Goal: Task Accomplishment & Management: Manage account settings

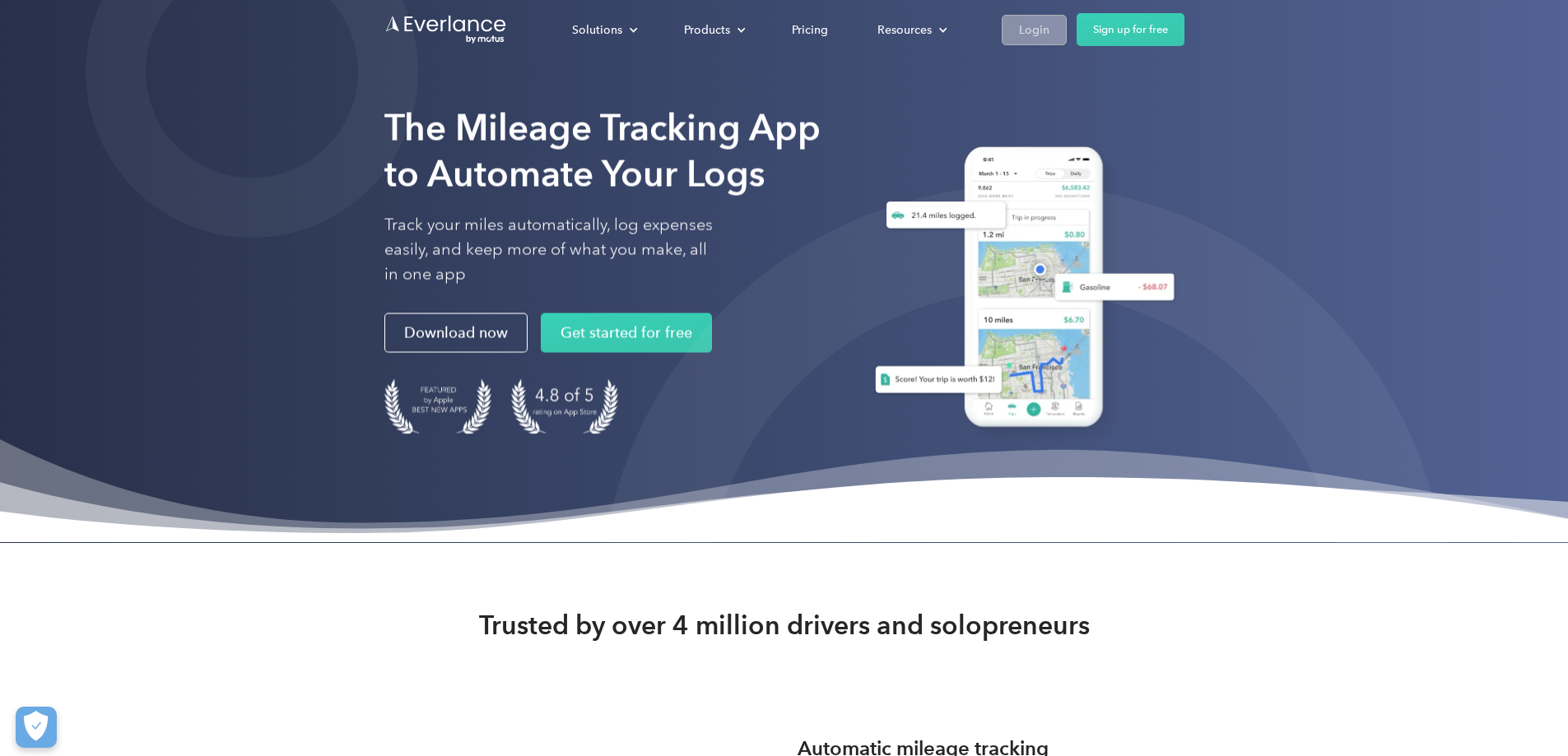
click at [875, 33] on div "Login" at bounding box center [1033, 30] width 30 height 21
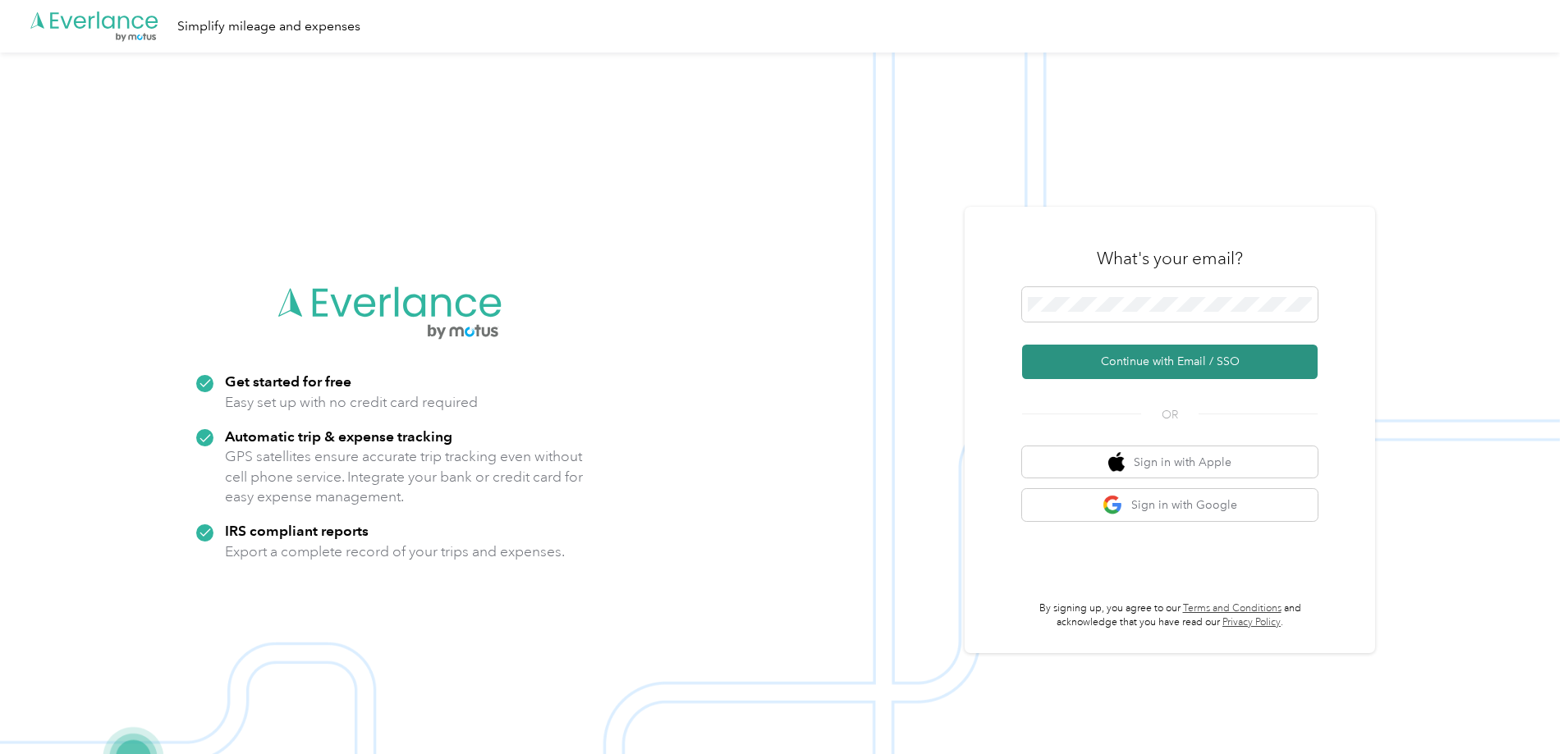
click at [1162, 371] on button "Continue with Email / SSO" at bounding box center [1169, 362] width 295 height 34
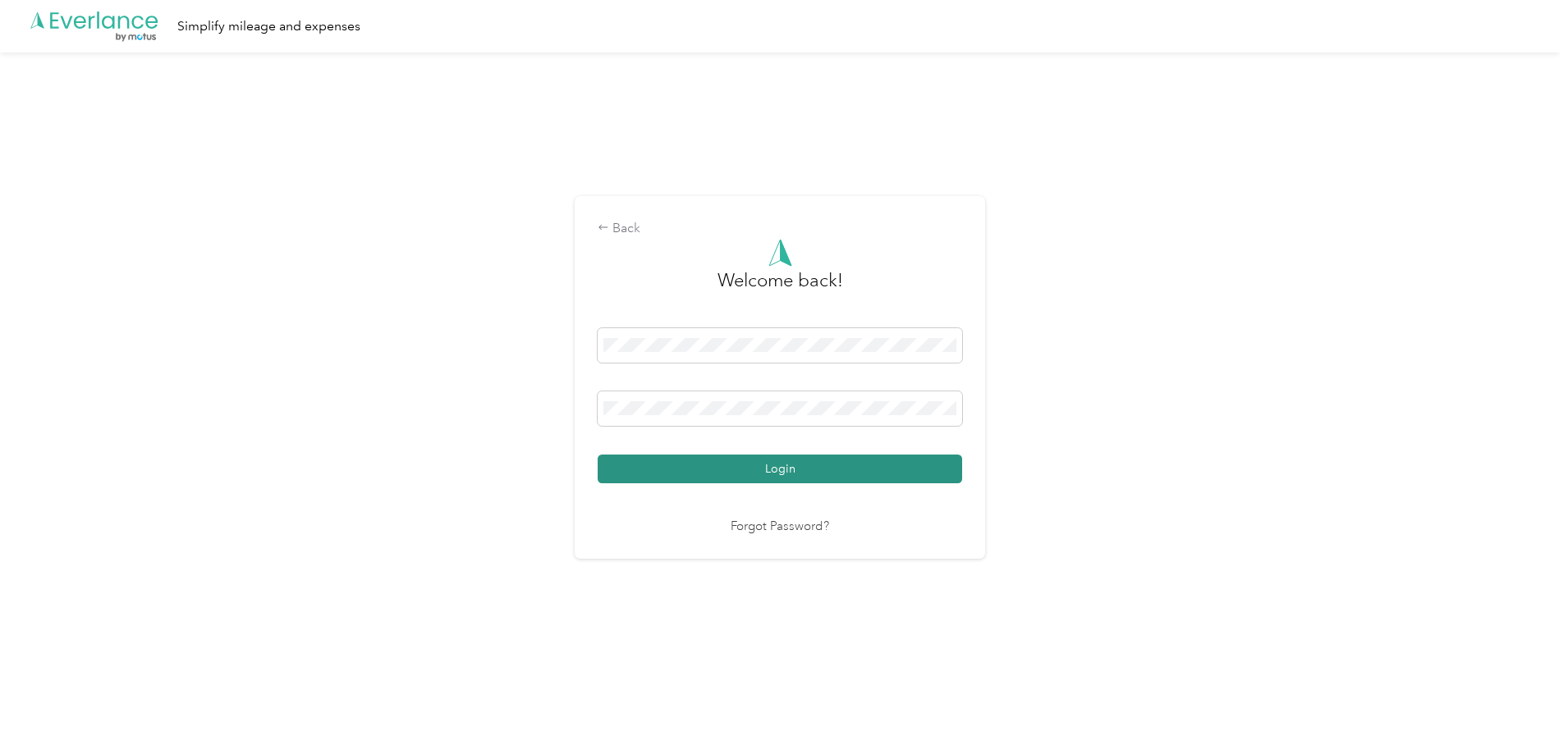
click at [797, 480] on button "Login" at bounding box center [780, 469] width 365 height 29
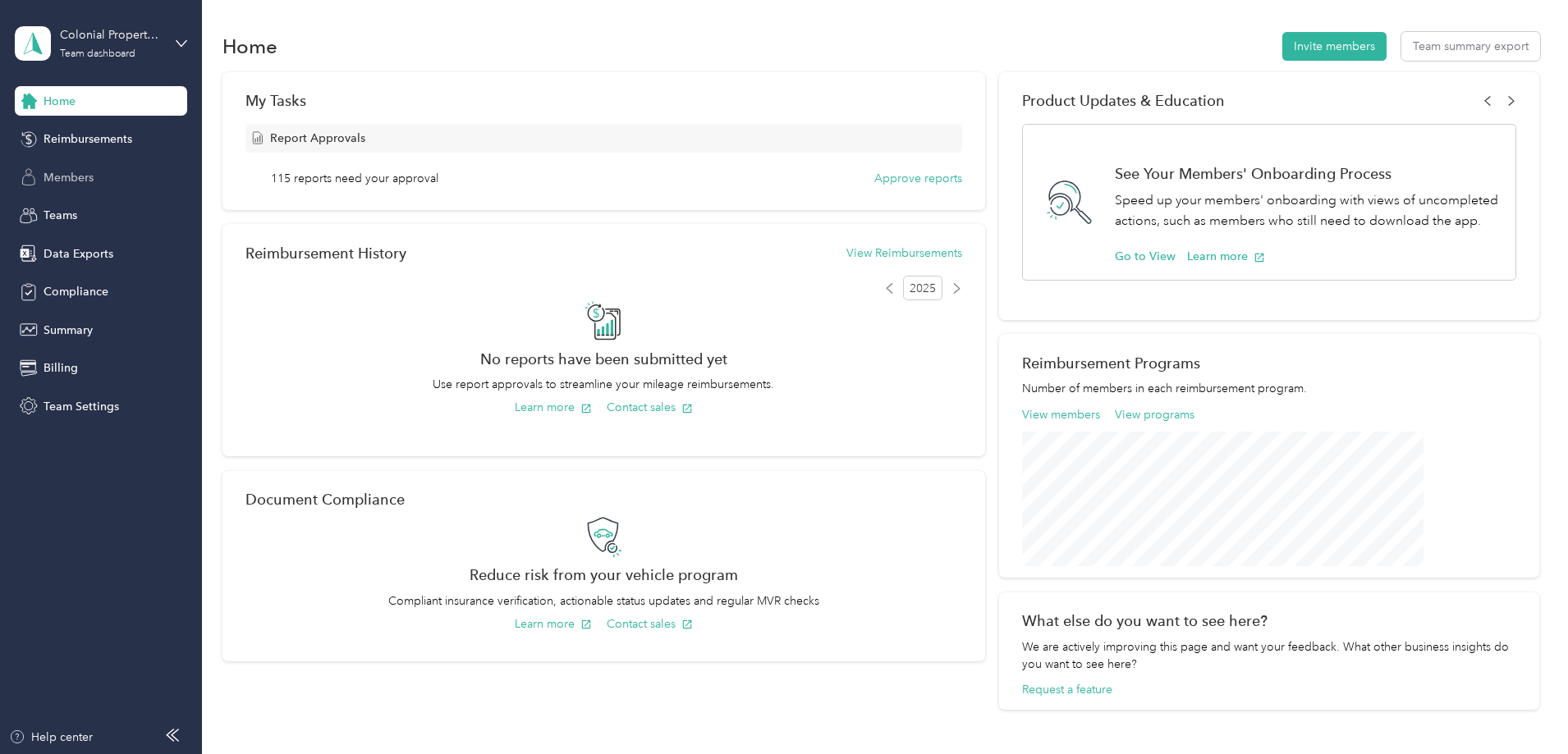
click at [68, 186] on span "Members" at bounding box center [68, 178] width 50 height 17
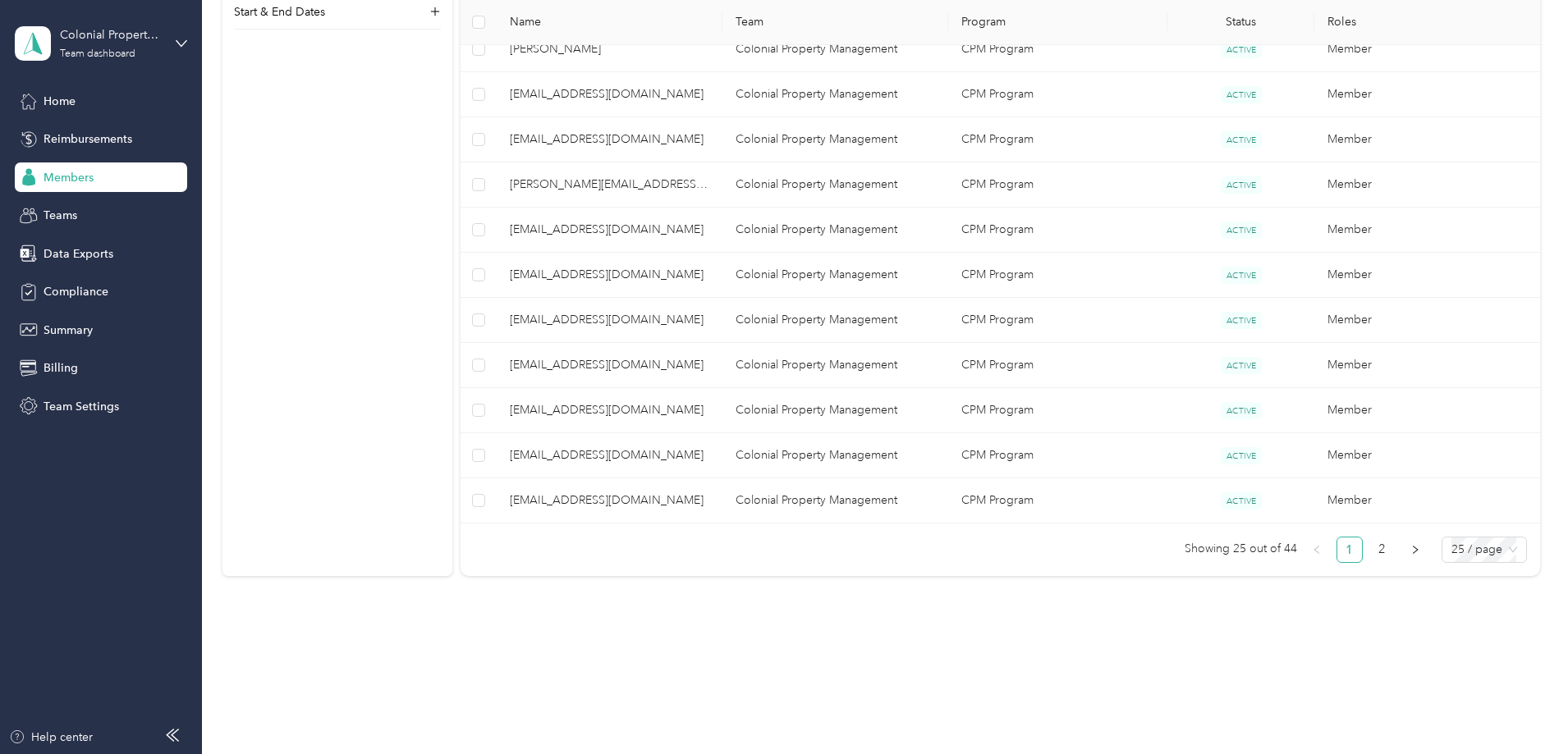
scroll to position [1049, 0]
click at [1369, 540] on link "2" at bounding box center [1381, 543] width 25 height 25
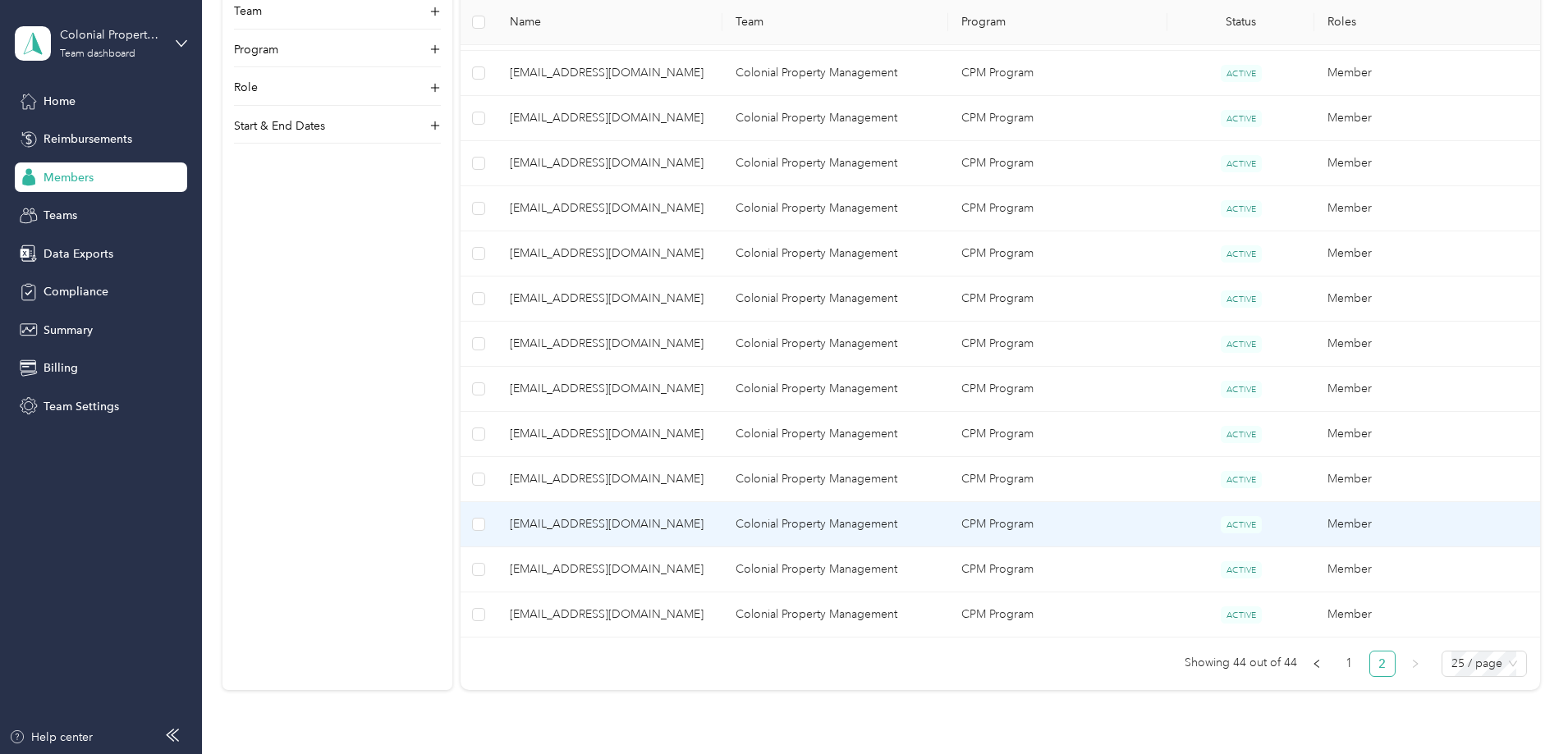
scroll to position [779, 0]
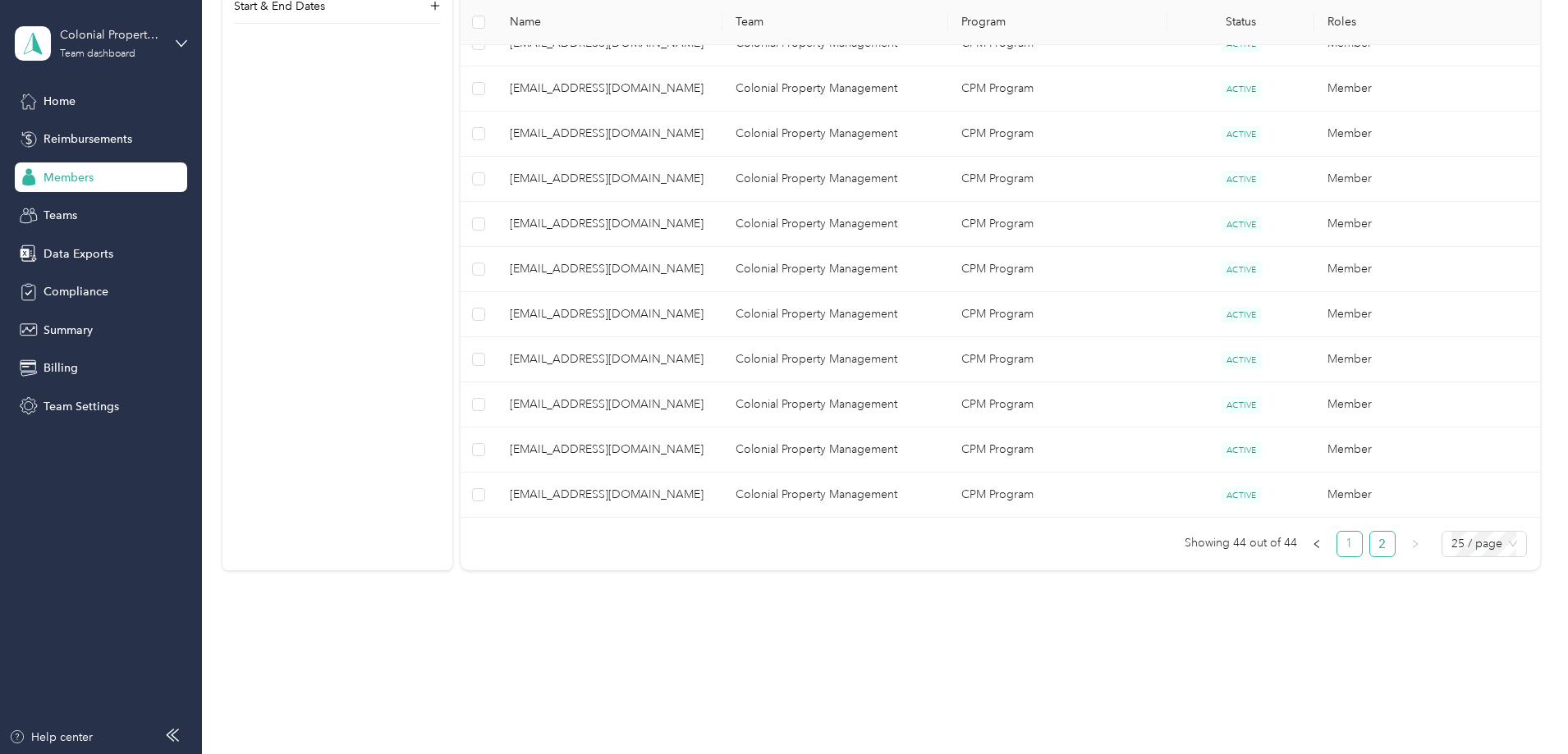
click at [1337, 548] on link "1" at bounding box center [1349, 543] width 25 height 25
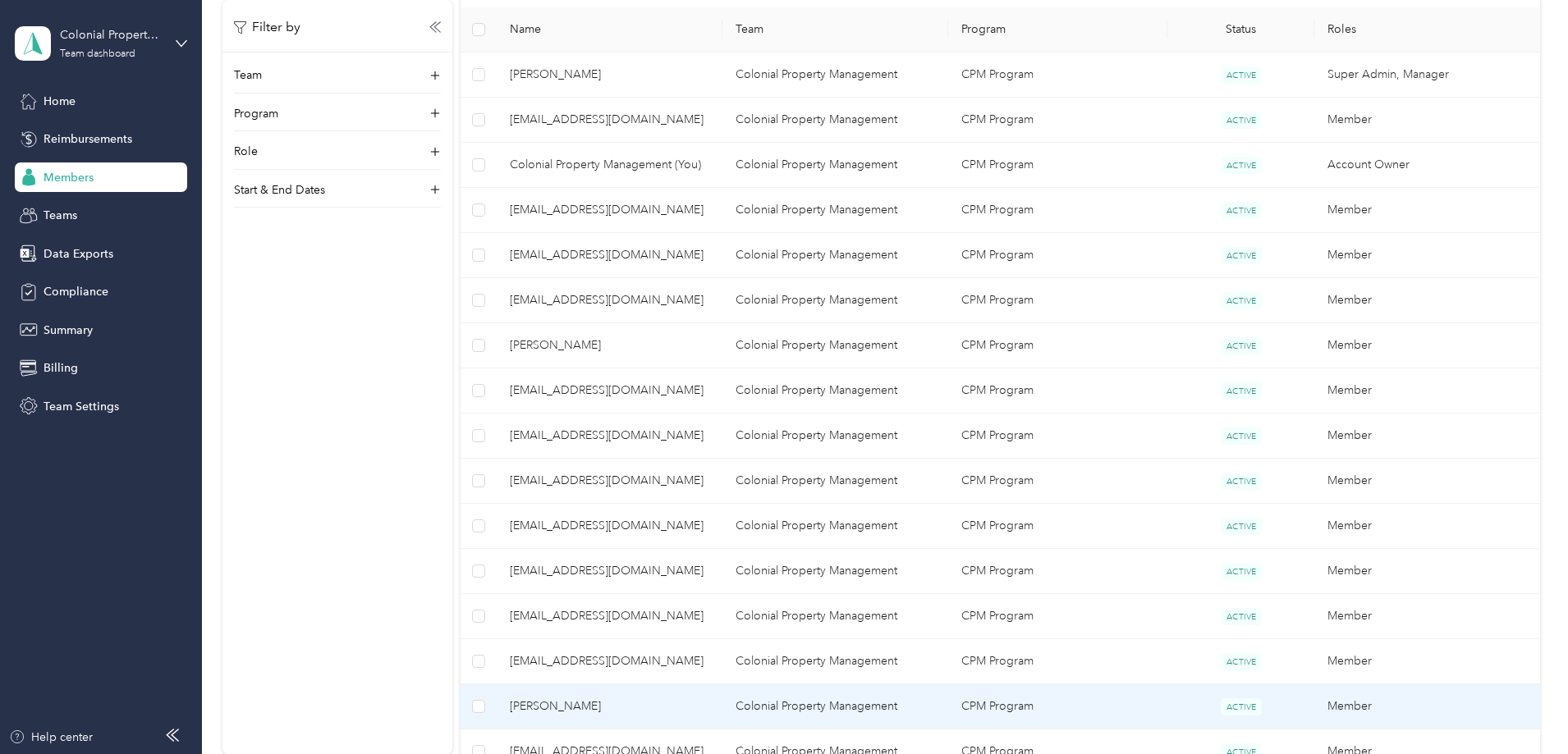
scroll to position [369, 0]
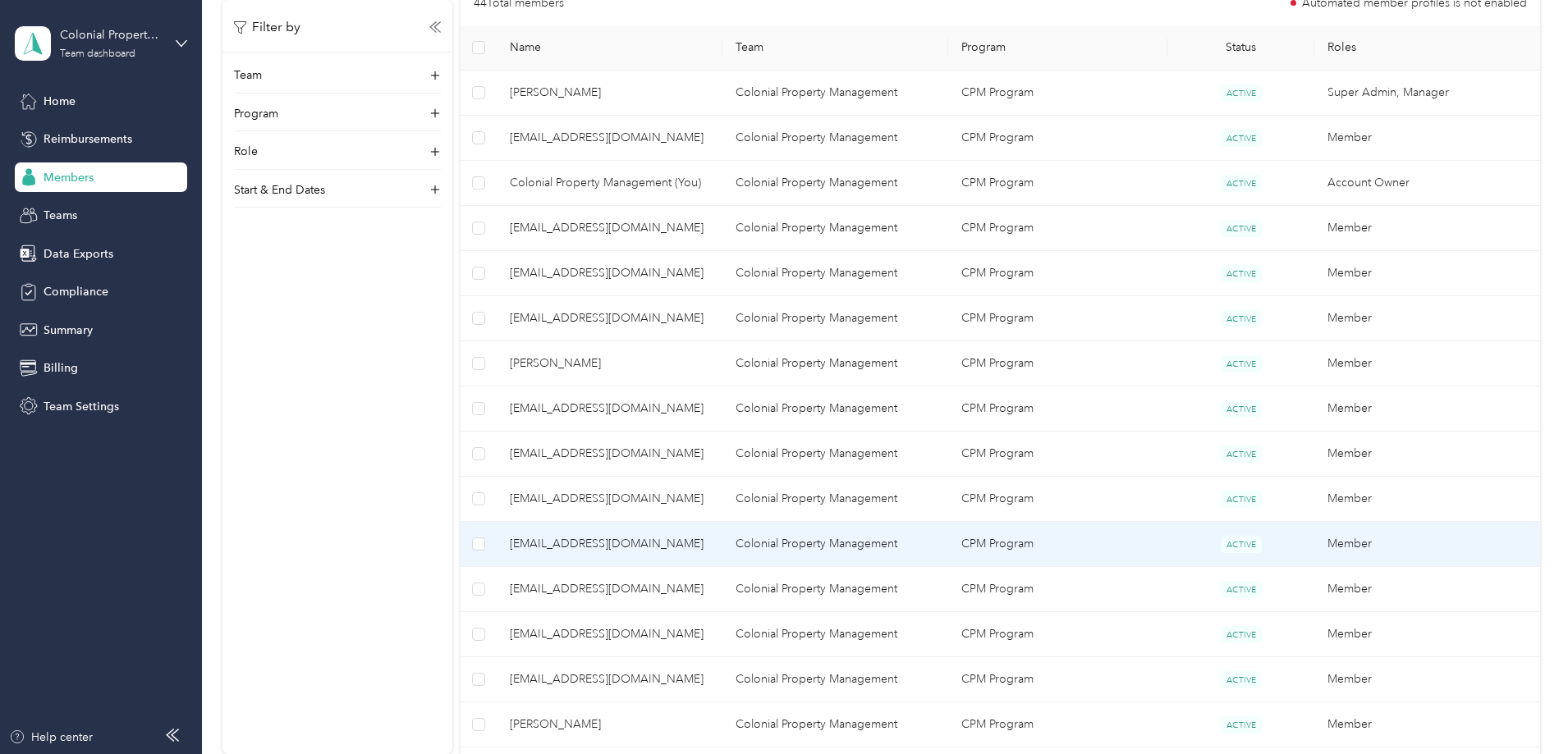
click at [685, 522] on td "lgomez.colonialpm@gmail.com" at bounding box center [609, 544] width 226 height 45
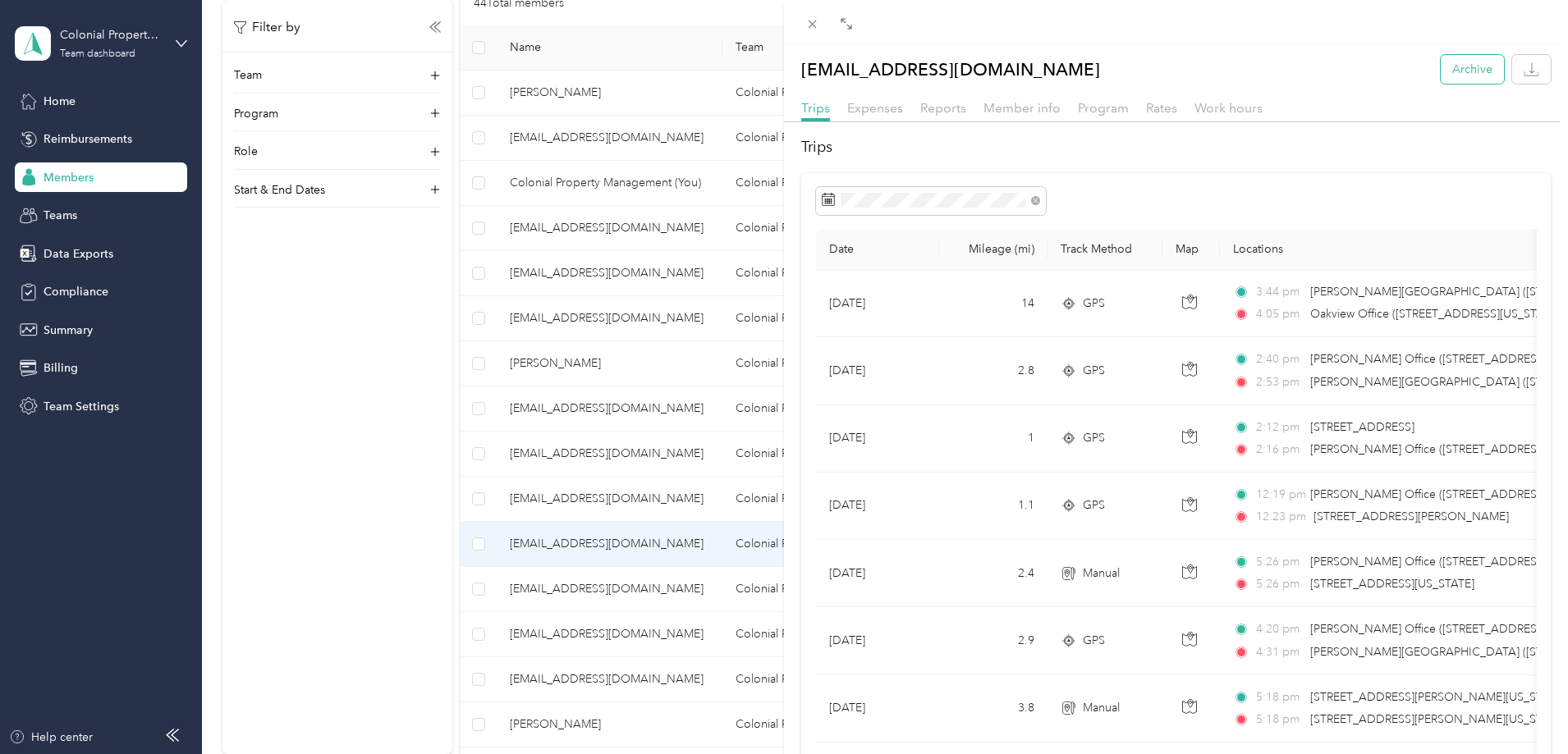
click at [1452, 62] on button "Archive" at bounding box center [1472, 69] width 63 height 29
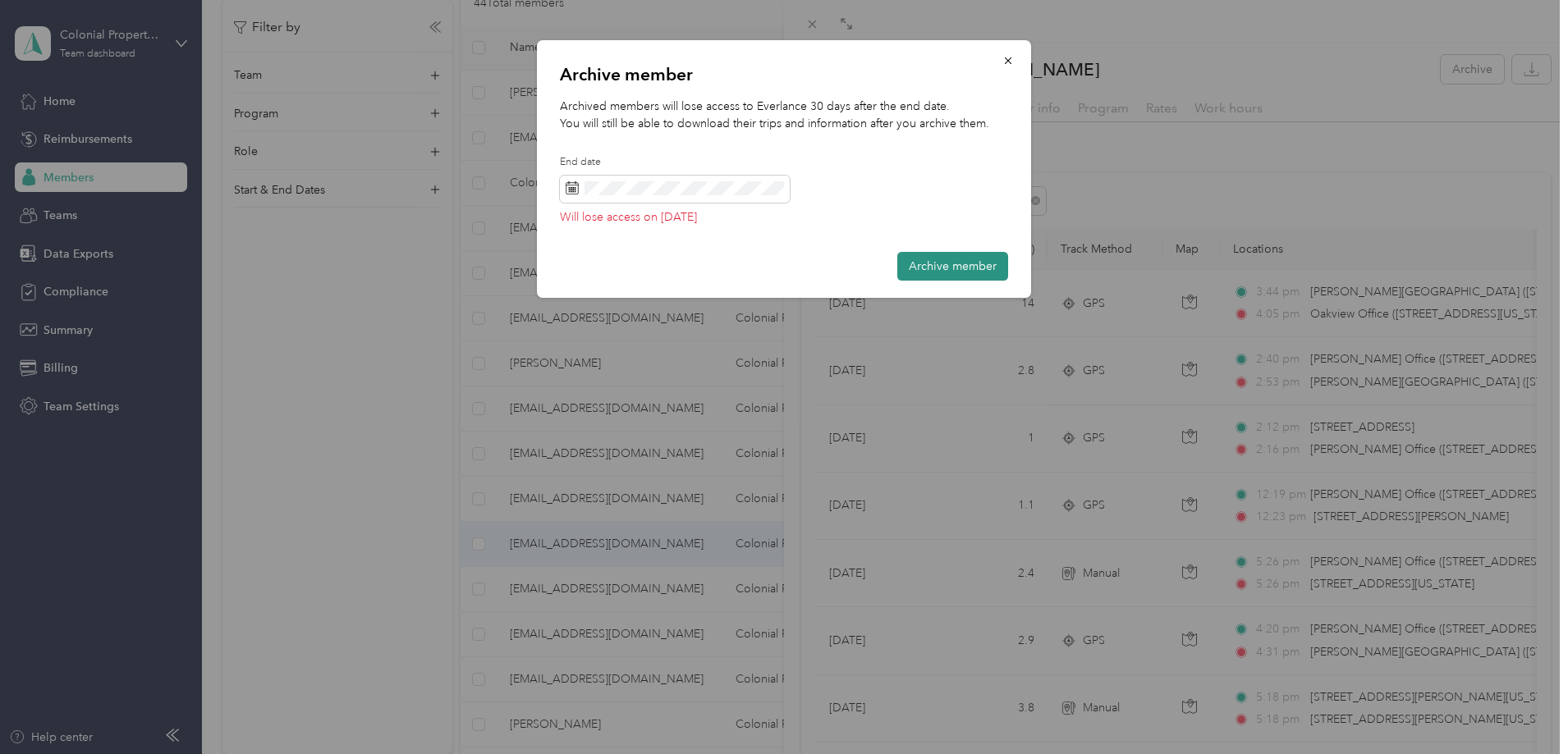
click at [933, 262] on button "Archive member" at bounding box center [952, 266] width 110 height 29
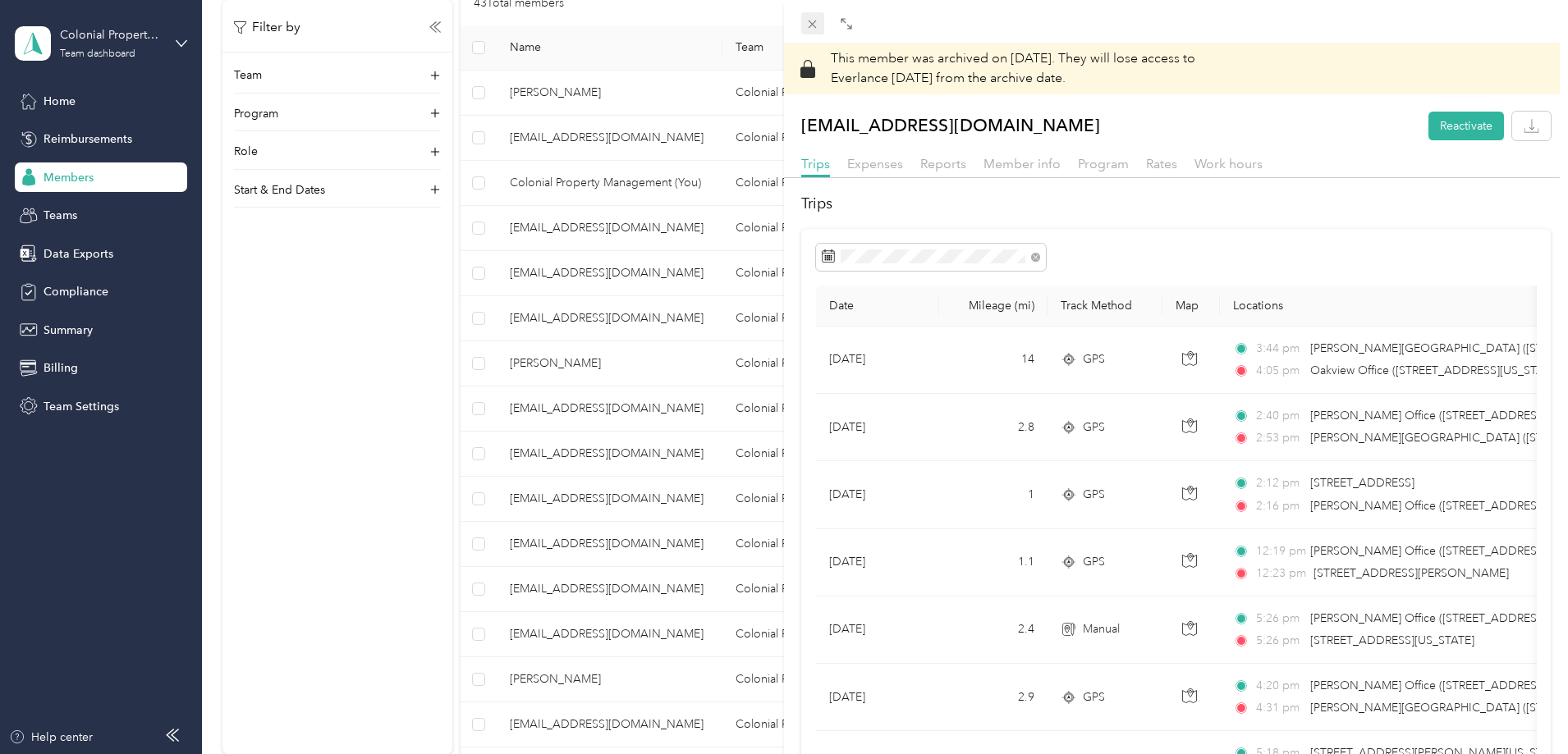
click at [817, 22] on icon at bounding box center [812, 24] width 14 height 14
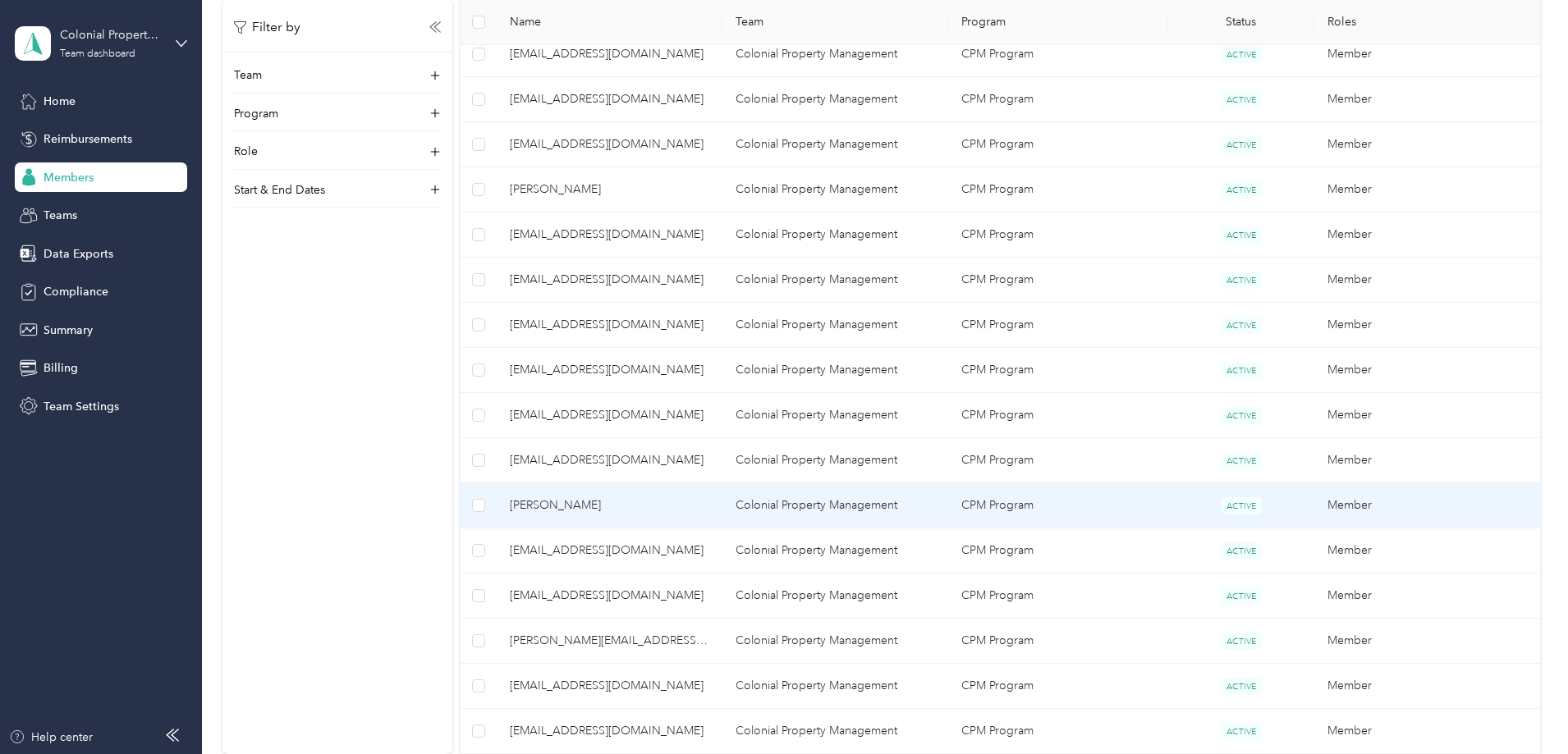
scroll to position [943, 0]
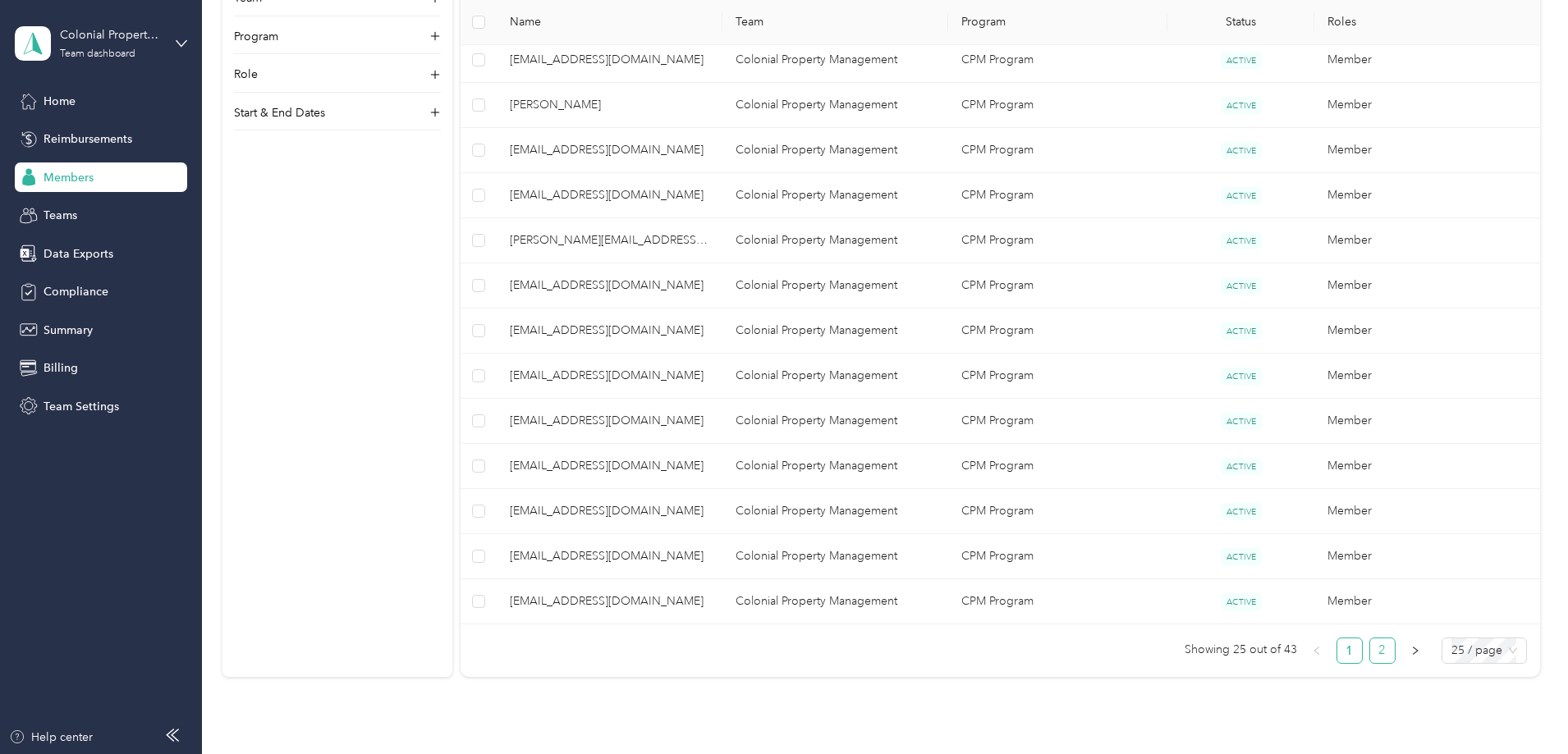
click at [1369, 655] on link "2" at bounding box center [1381, 650] width 25 height 25
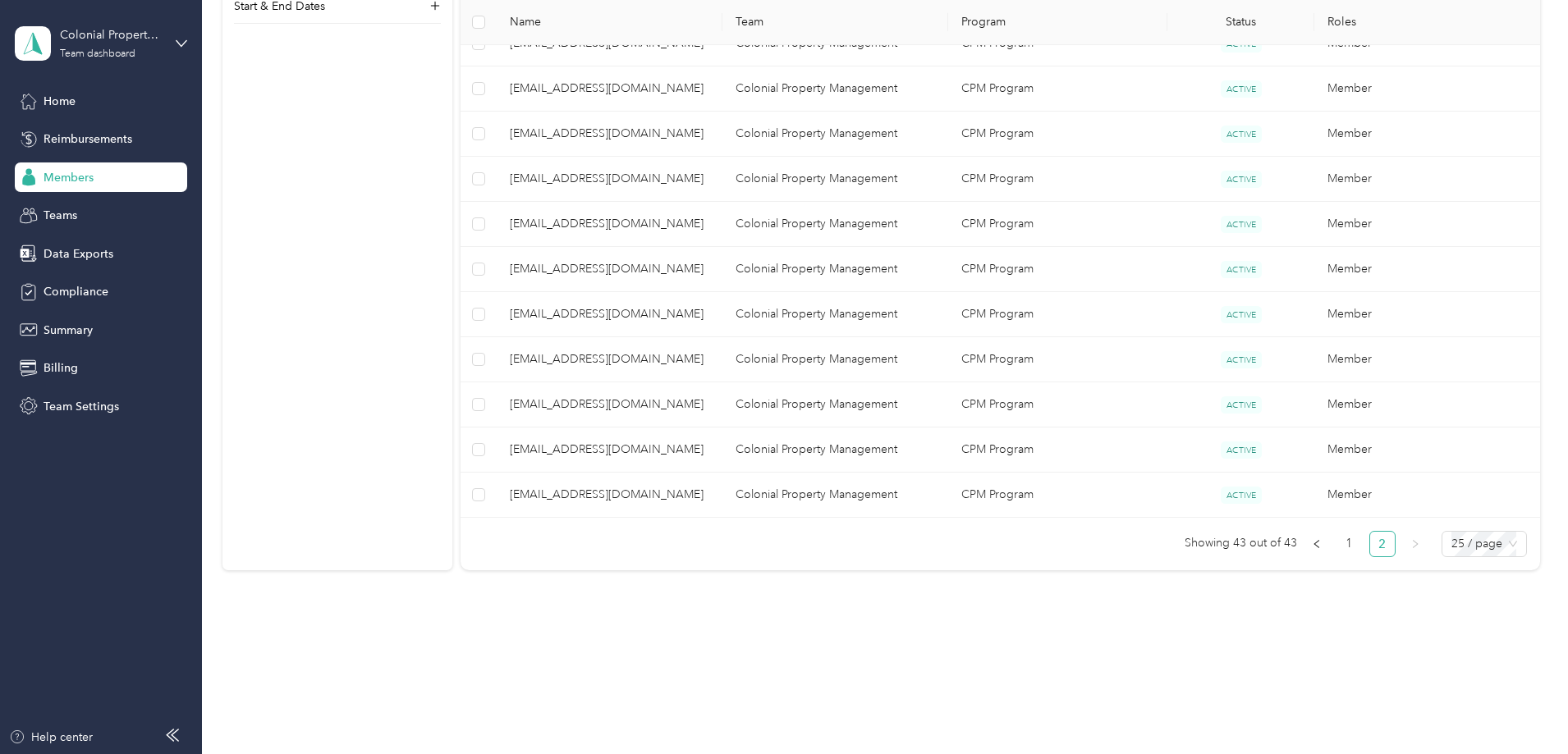
scroll to position [733, 0]
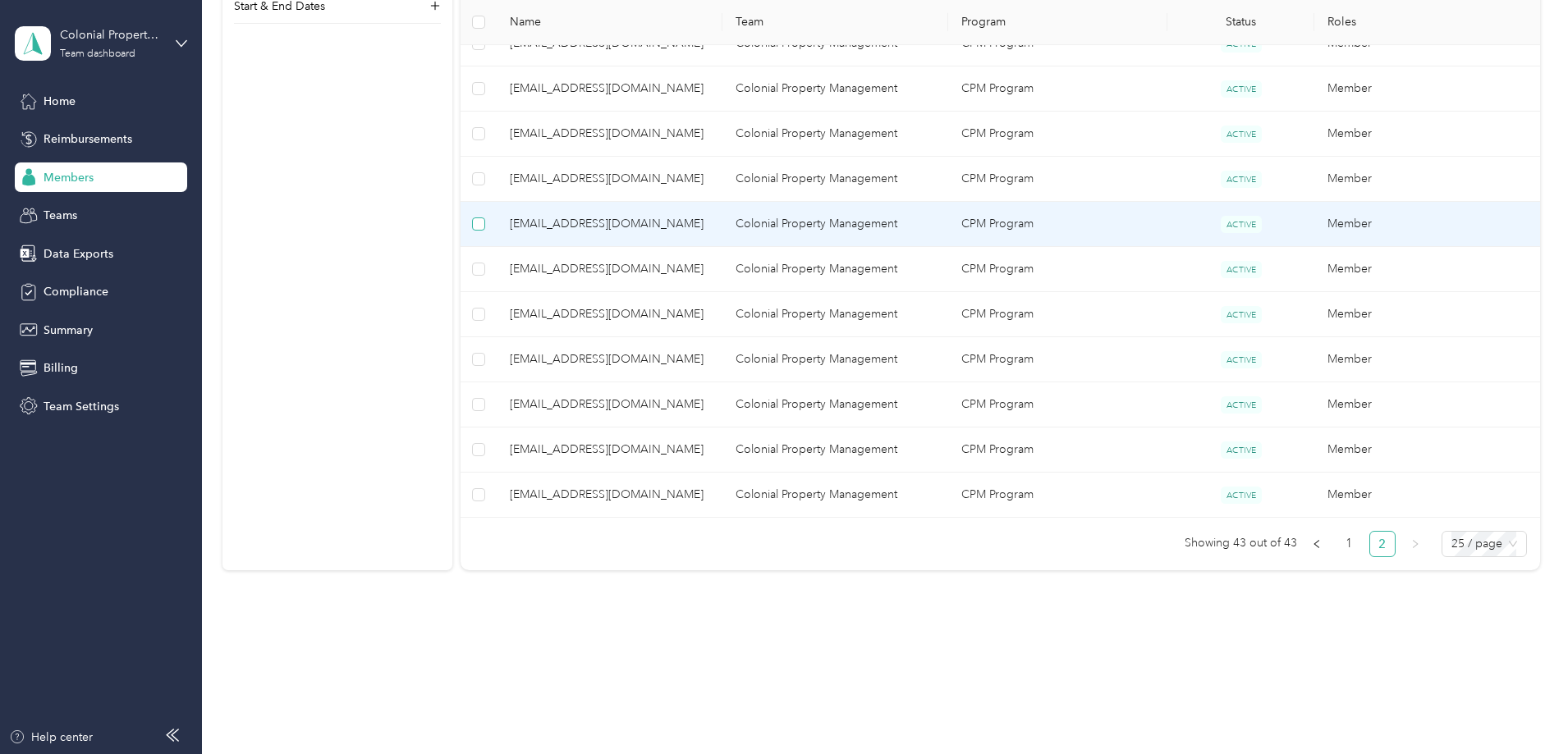
click at [485, 231] on label at bounding box center [478, 223] width 13 height 18
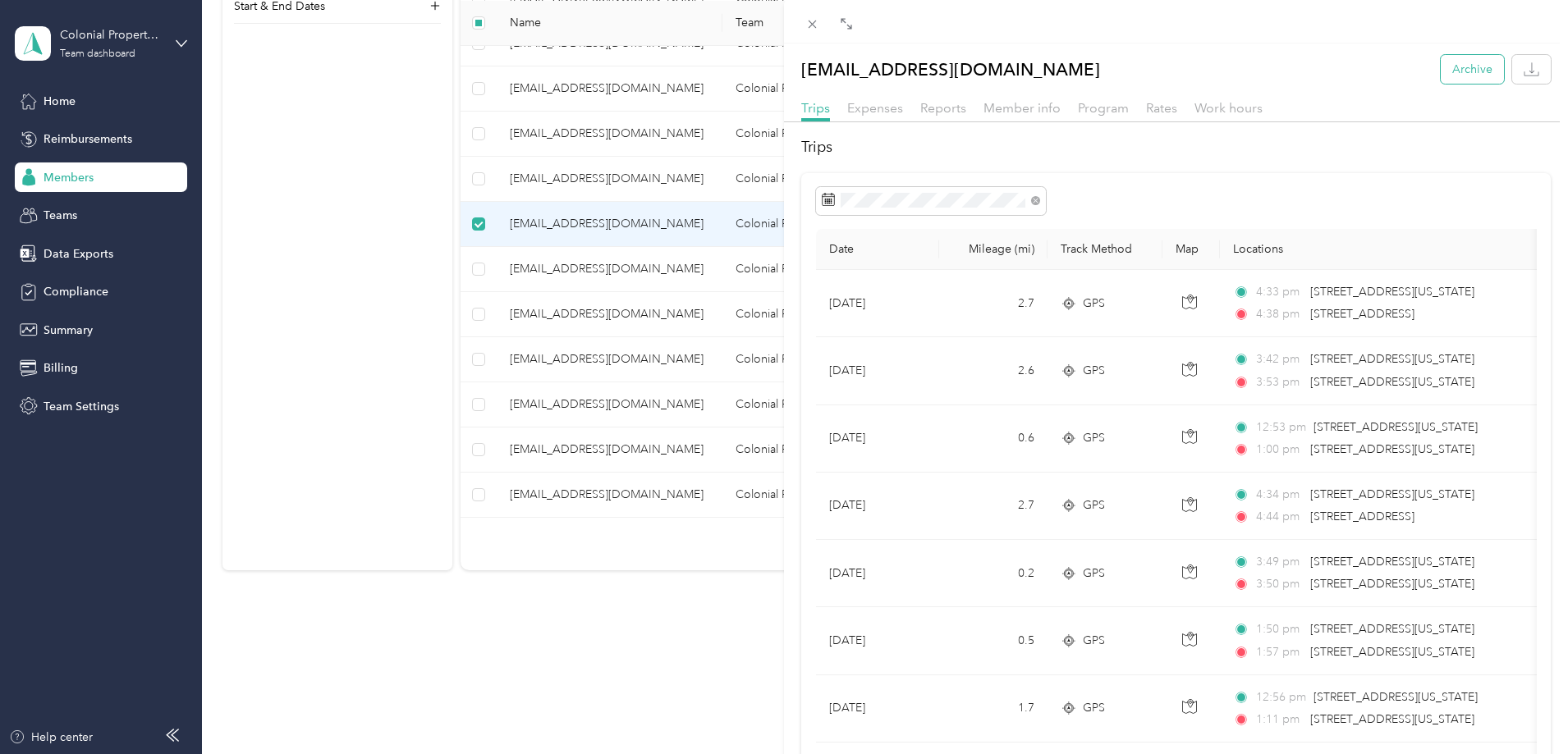
click at [1444, 77] on button "Archive" at bounding box center [1472, 69] width 63 height 29
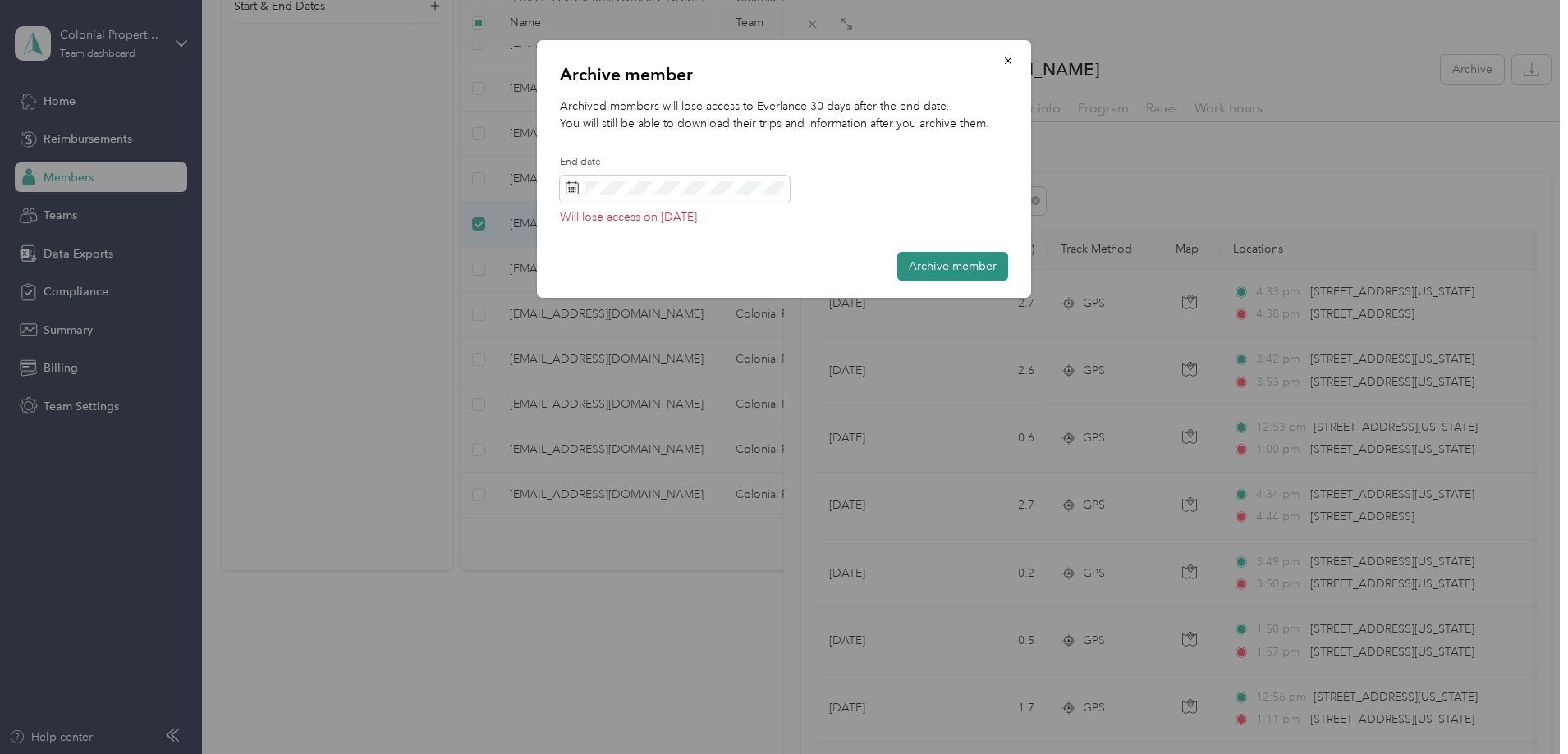
click at [976, 267] on button "Archive member" at bounding box center [952, 266] width 110 height 29
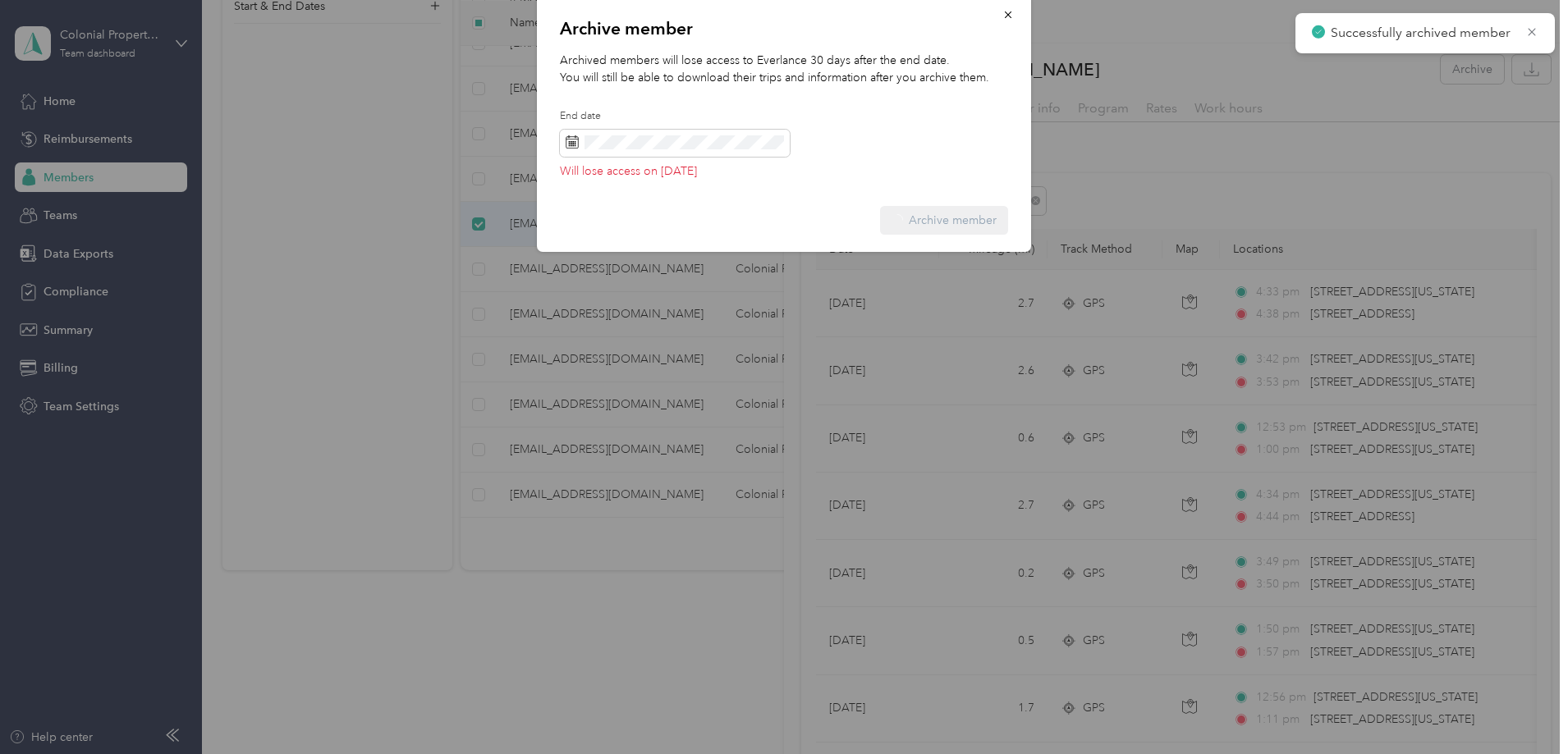
scroll to position [689, 0]
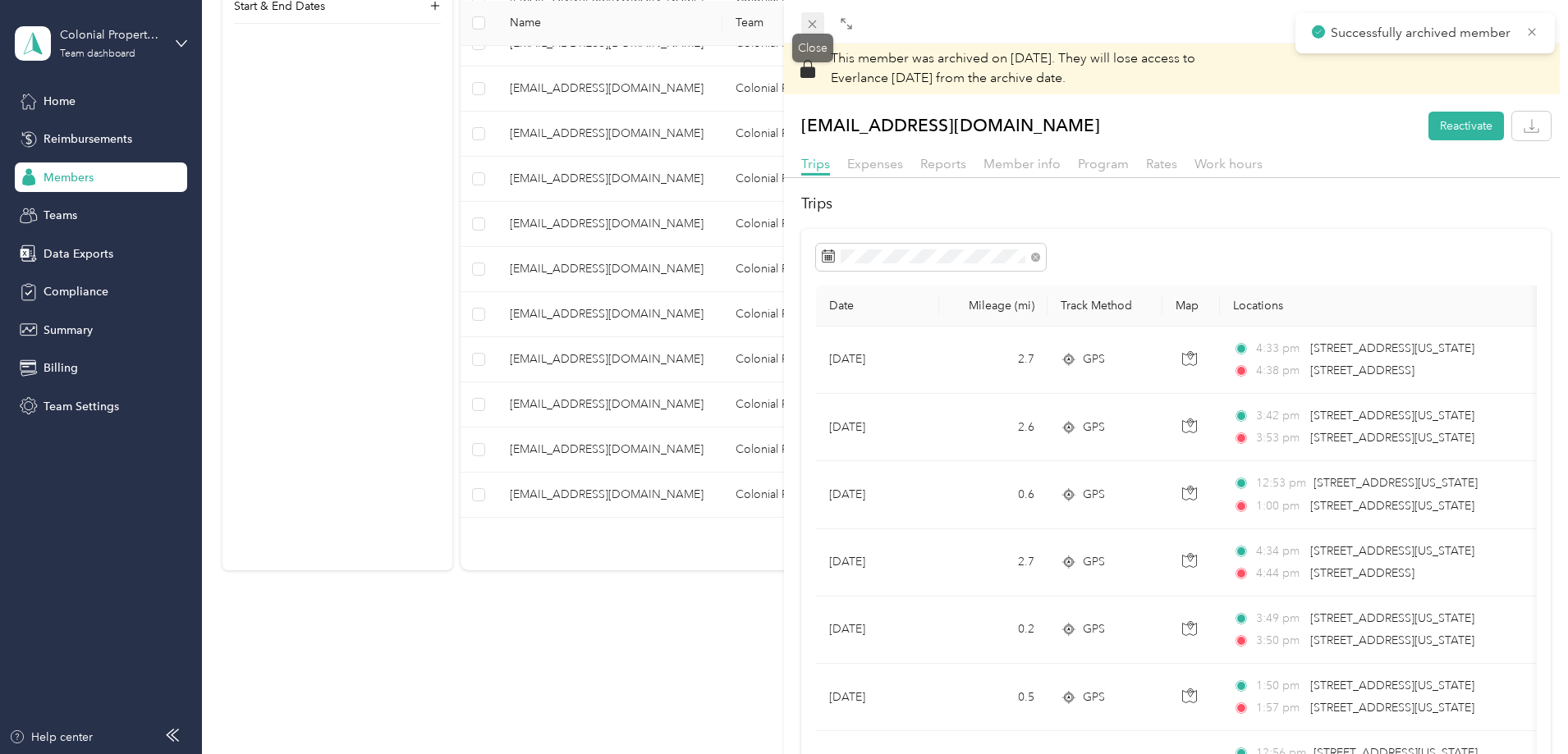
click at [804, 23] on span at bounding box center [812, 23] width 23 height 23
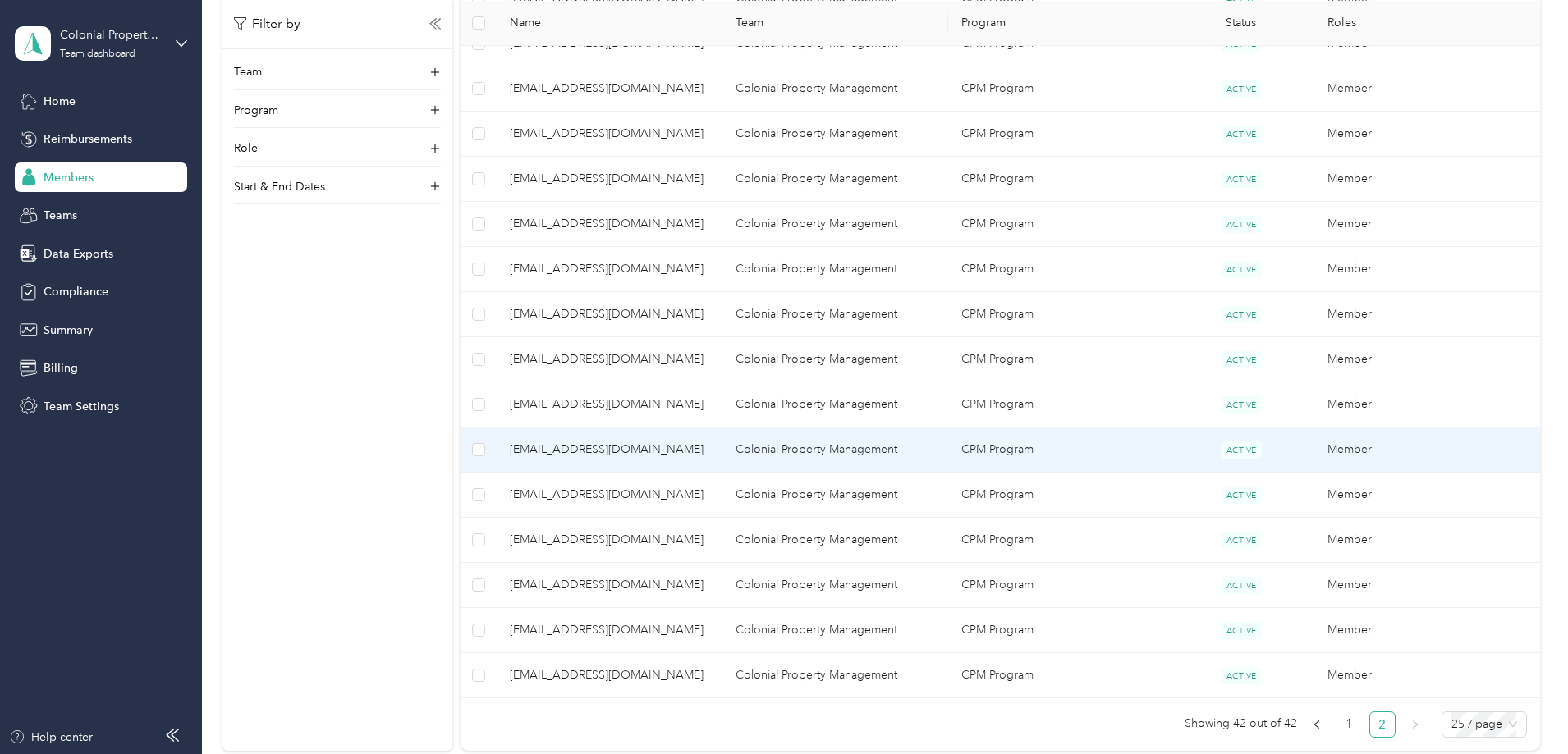
scroll to position [689, 0]
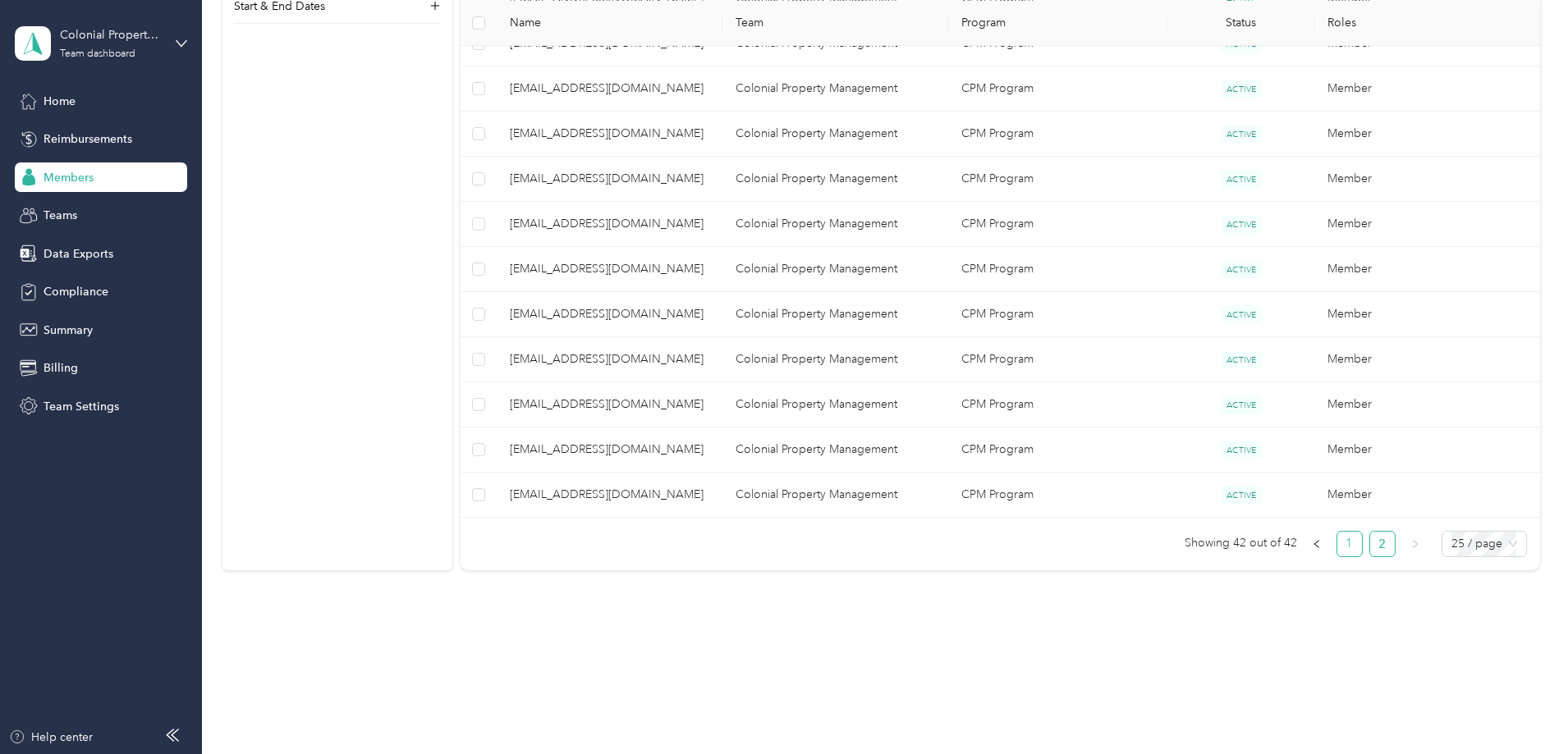
click at [1337, 537] on link "1" at bounding box center [1349, 543] width 25 height 25
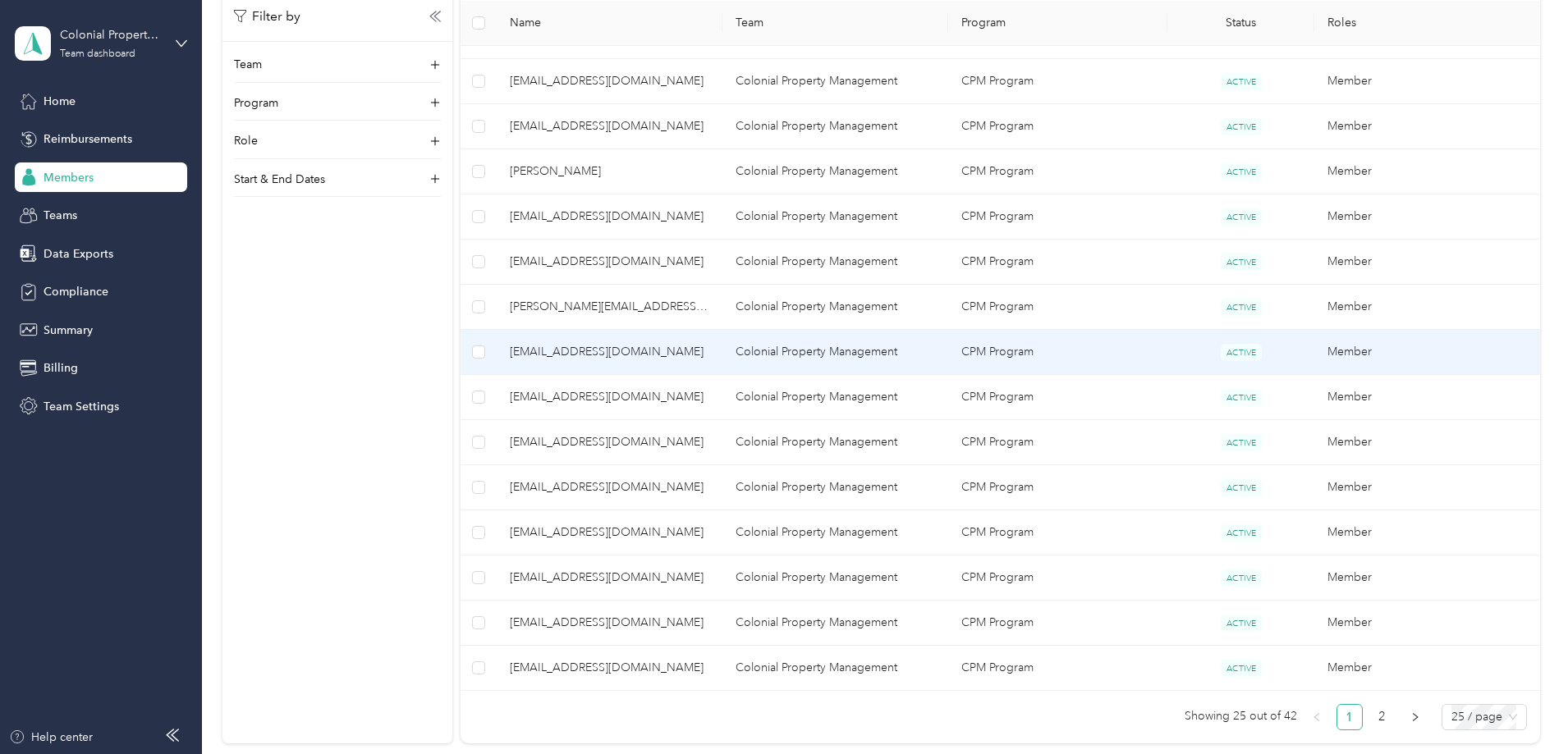
scroll to position [1049, 0]
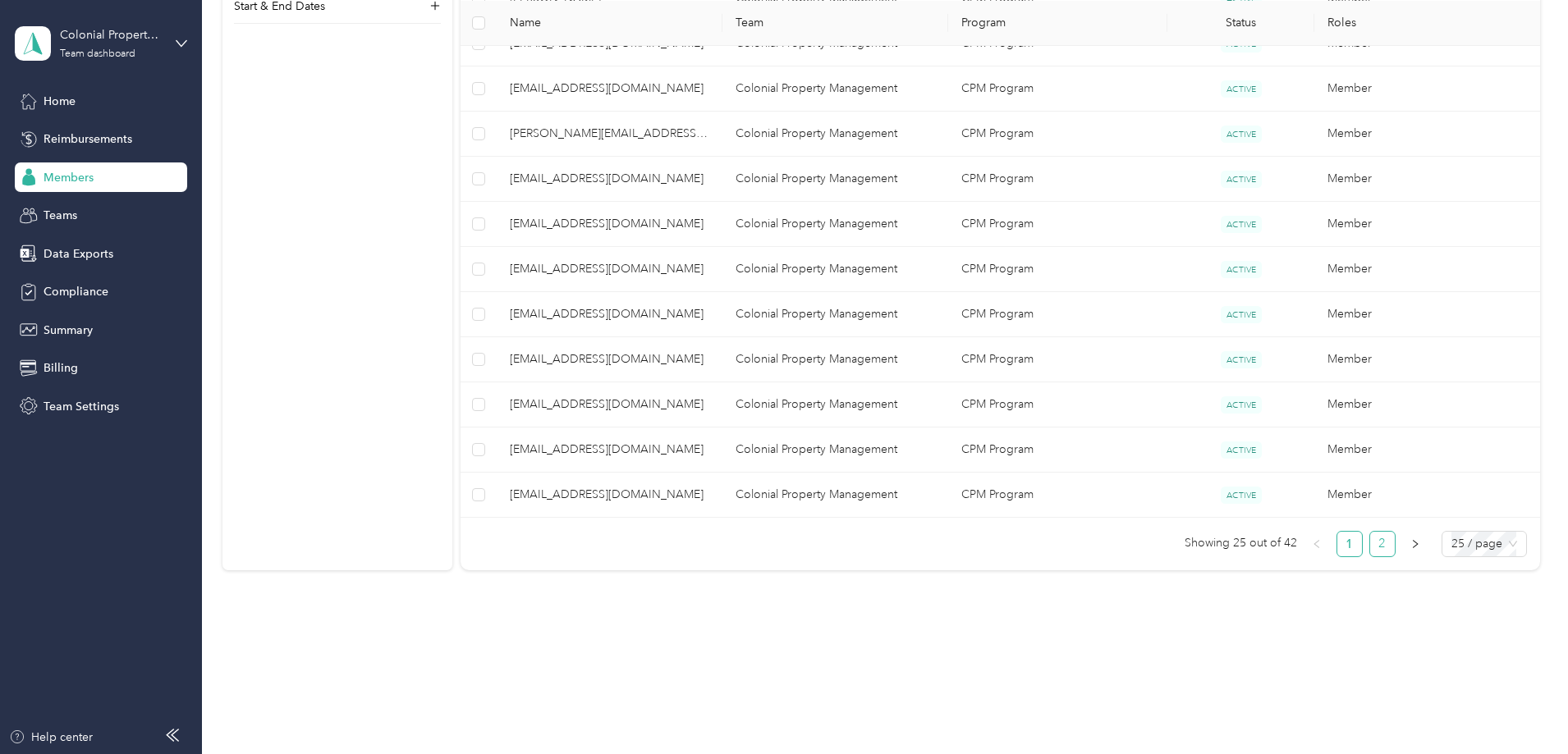
click at [1369, 545] on link "2" at bounding box center [1381, 543] width 25 height 25
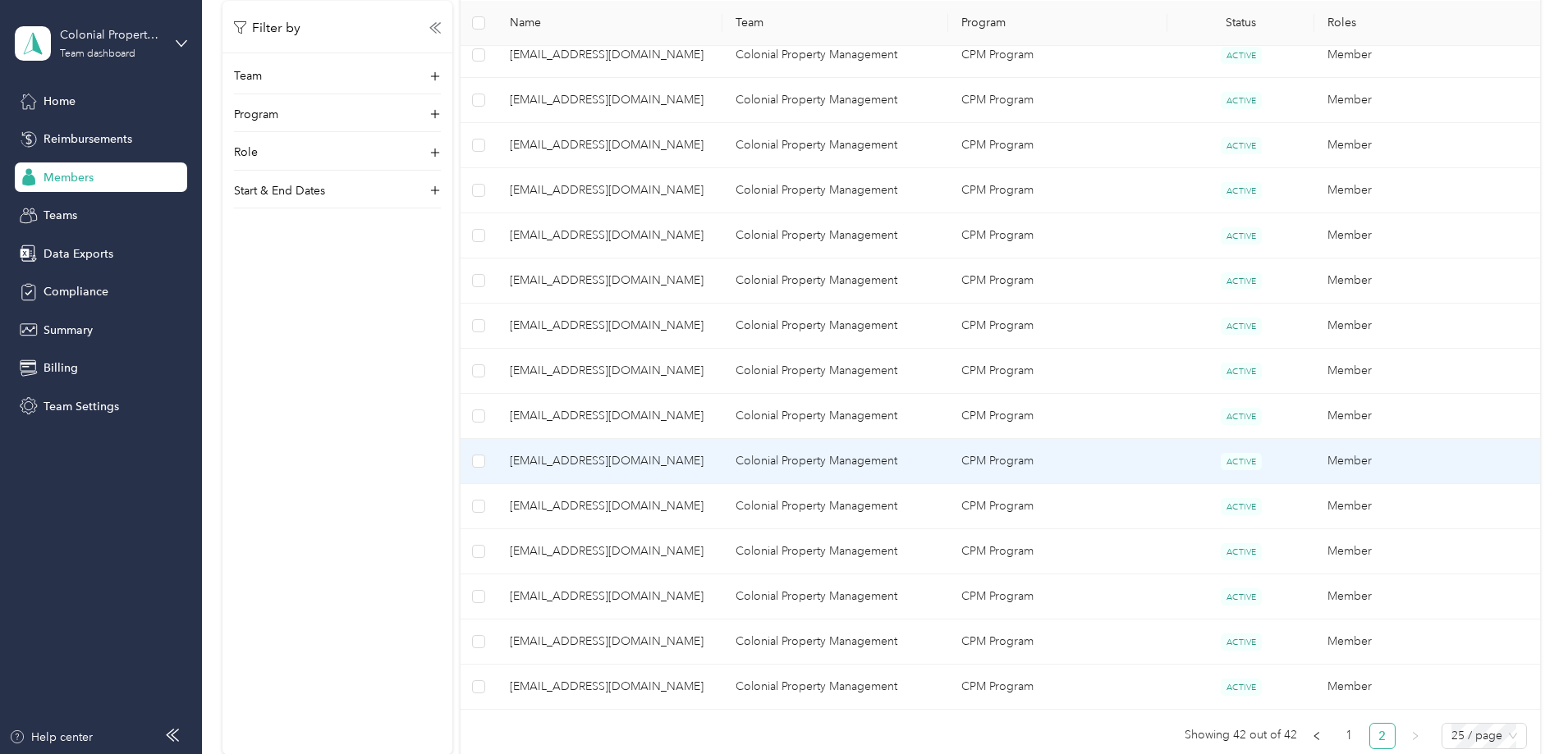
scroll to position [525, 0]
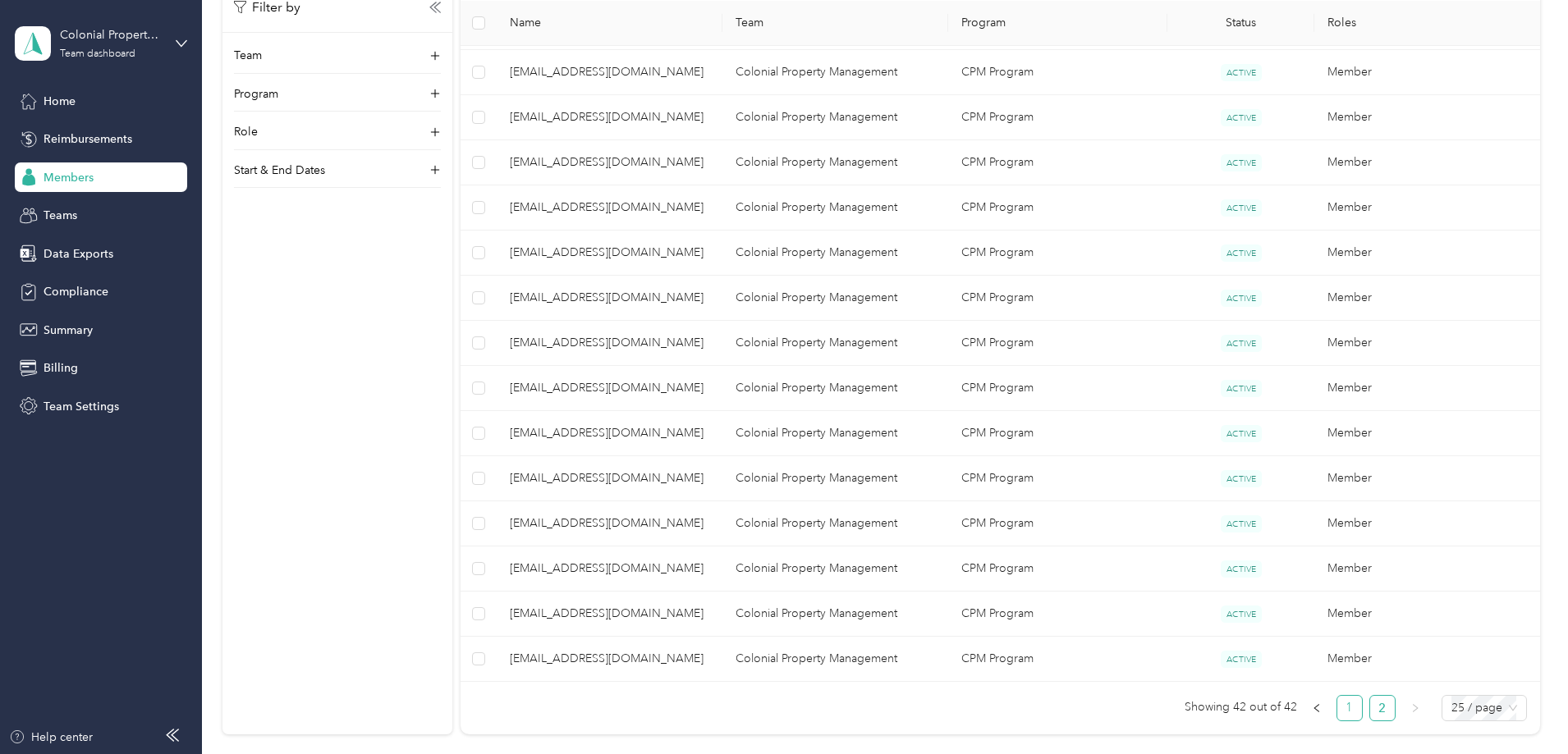
click at [1337, 717] on link "1" at bounding box center [1349, 708] width 25 height 25
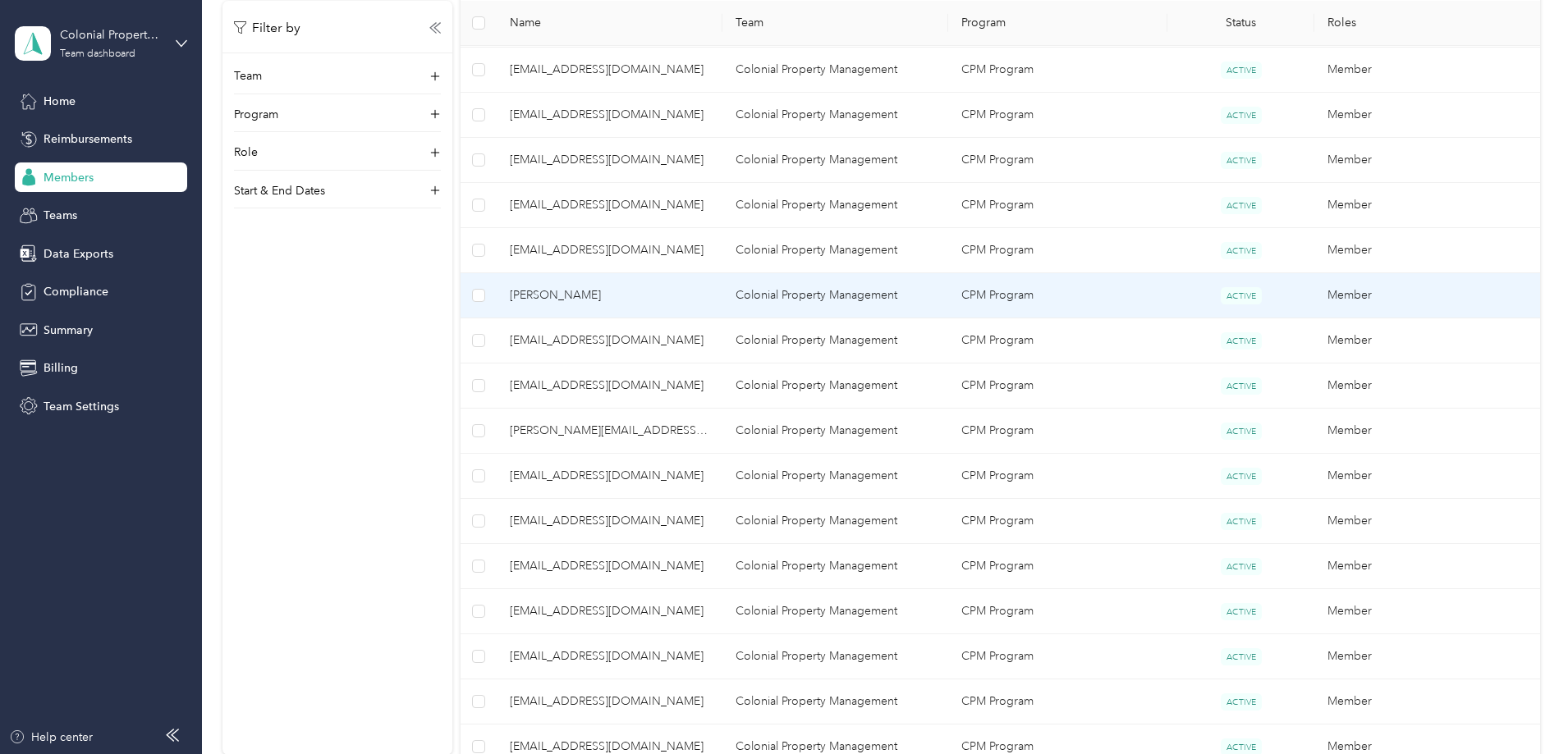
scroll to position [1049, 0]
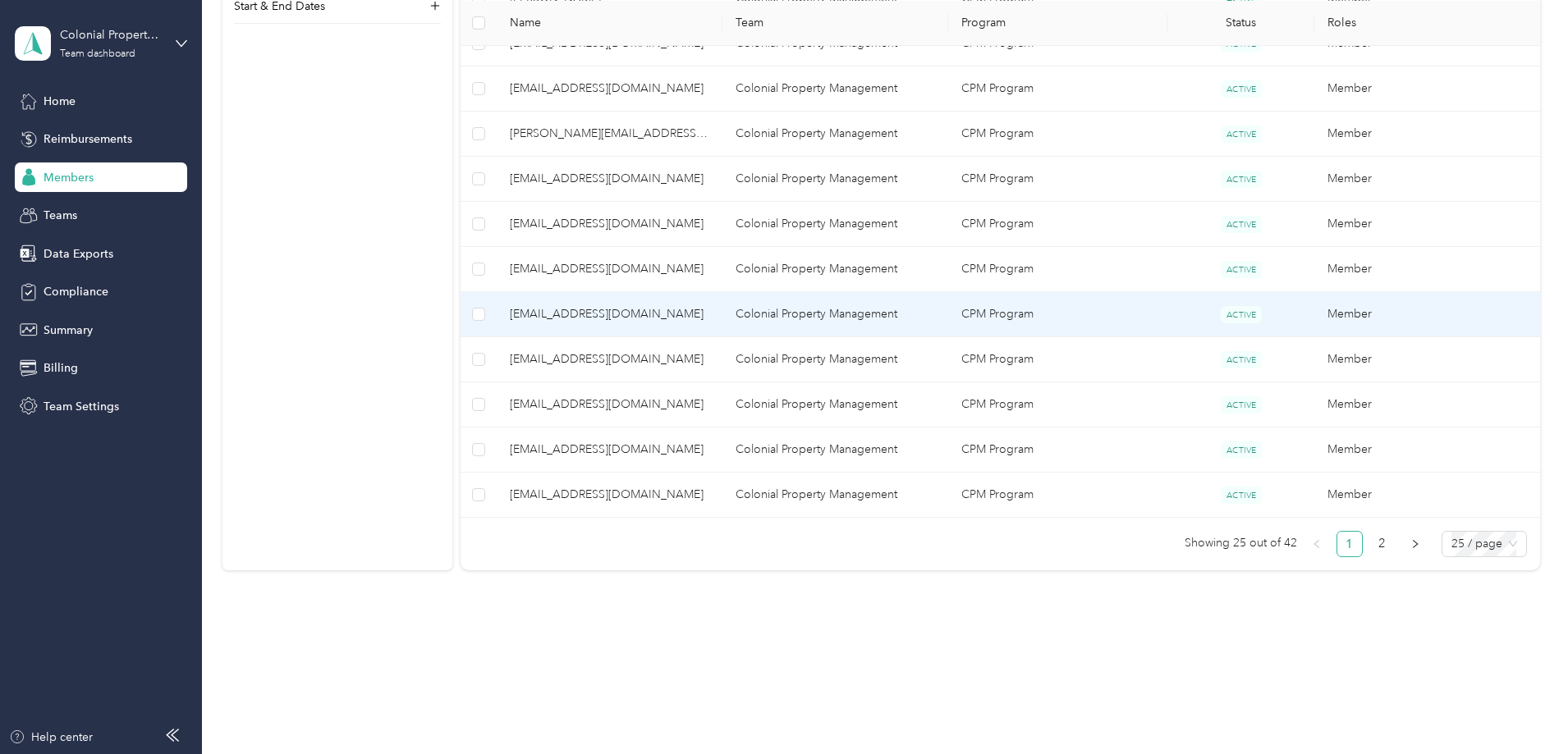
click at [669, 310] on span "mlesperance.colonialpm@gmail.com" at bounding box center [609, 314] width 199 height 18
click at [645, 312] on span "mlesperance.colonialpm@gmail.com" at bounding box center [609, 314] width 199 height 18
click at [680, 308] on span "mlesperance.colonialpm@gmail.com" at bounding box center [609, 314] width 199 height 18
click at [694, 314] on span "mlesperance.colonialpm@gmail.com" at bounding box center [609, 314] width 199 height 18
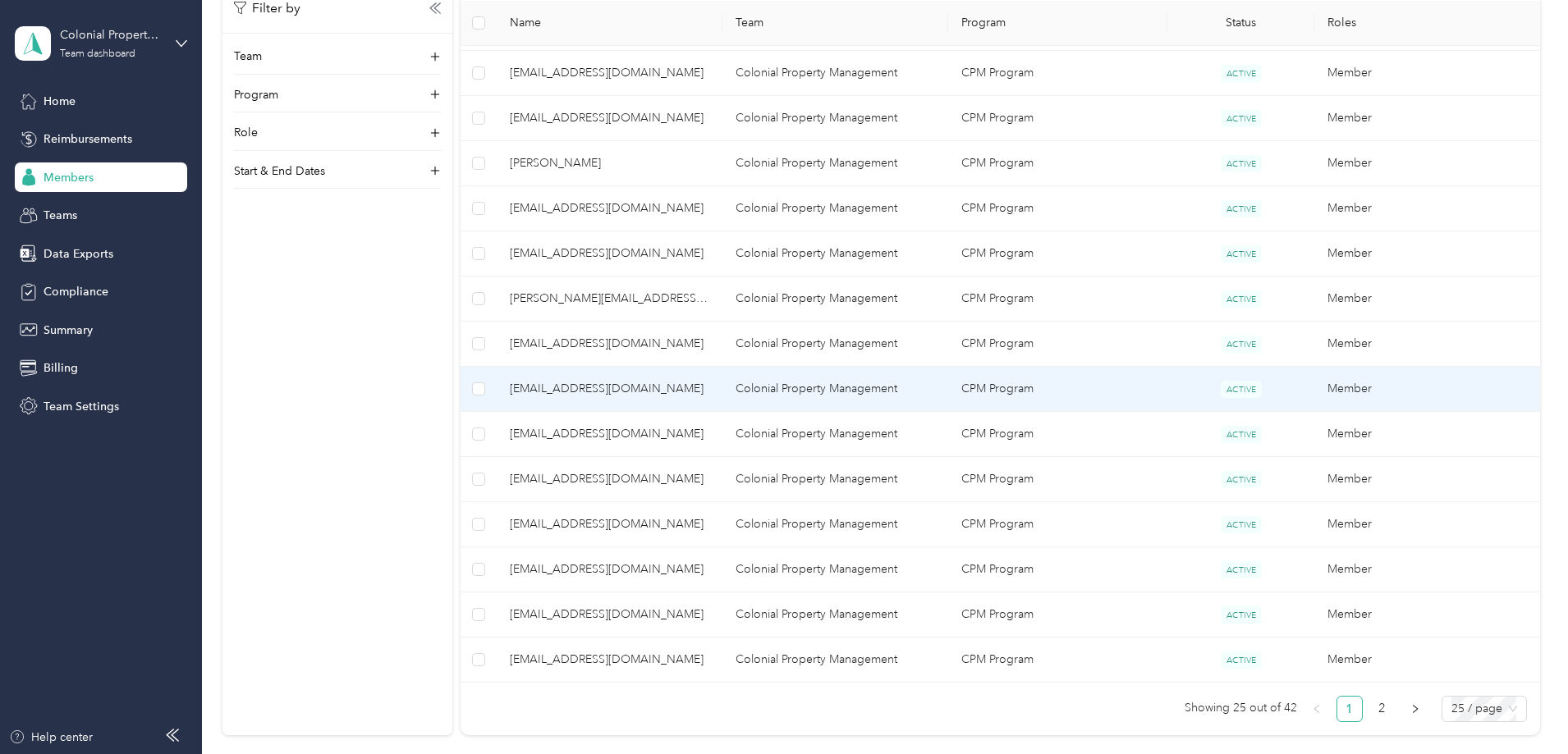
scroll to position [886, 0]
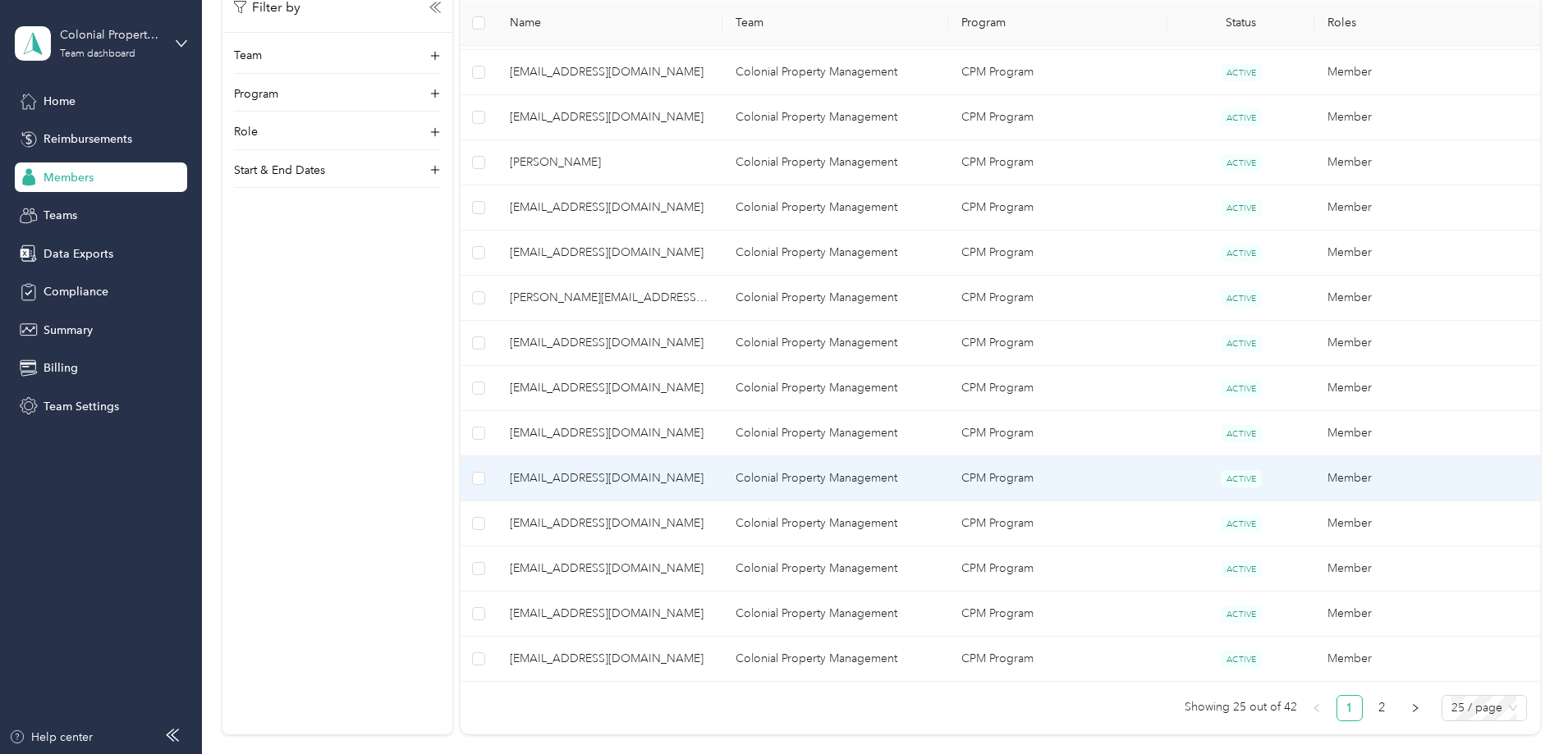
click at [698, 479] on span "mlesperance.colonialpm@gmail.com" at bounding box center [609, 478] width 199 height 18
click at [674, 480] on span "mlesperance.colonialpm@gmail.com" at bounding box center [609, 478] width 199 height 18
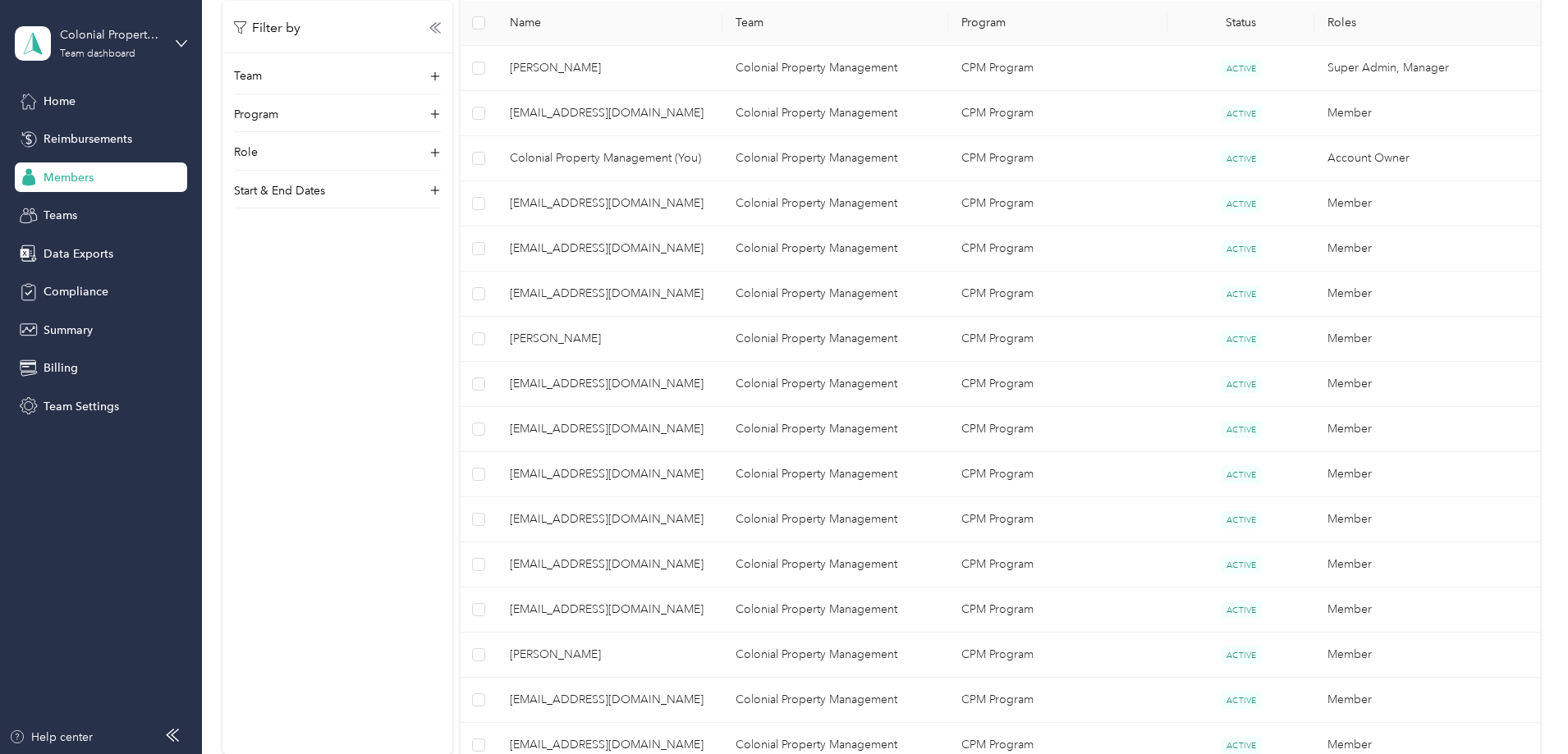
scroll to position [0, 0]
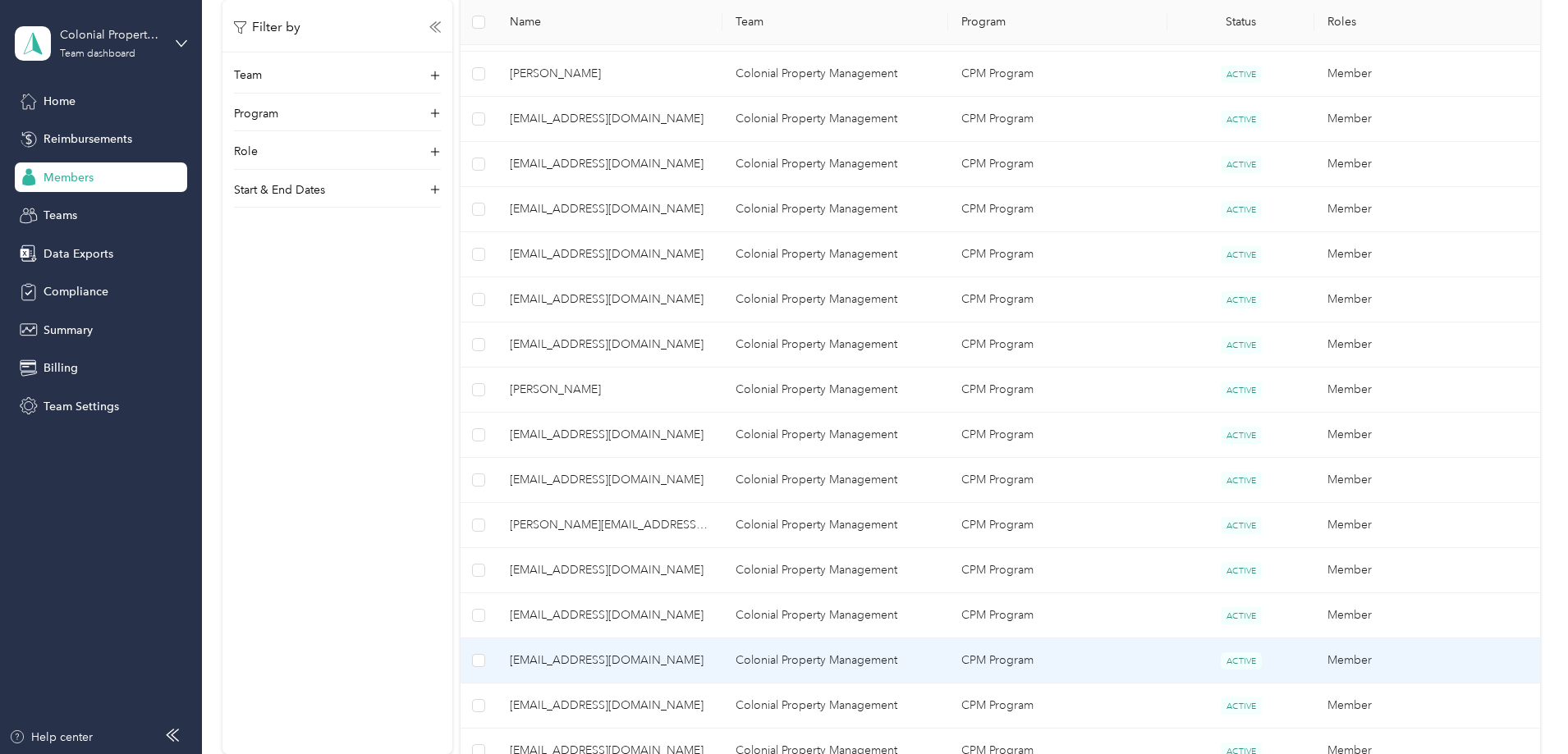
scroll to position [739, 0]
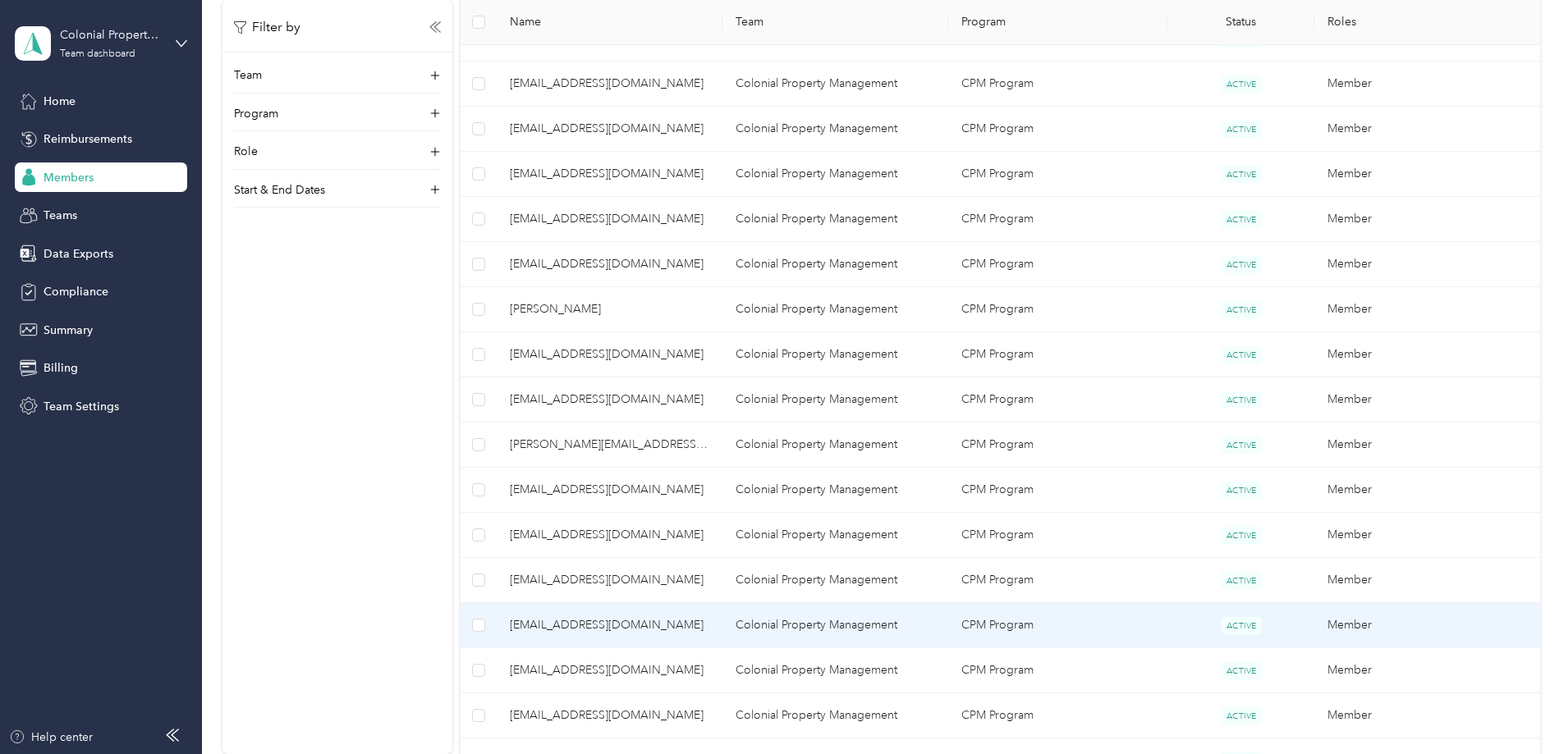
click at [688, 624] on span "mlesperance.colonialpm@gmail.com" at bounding box center [609, 625] width 199 height 18
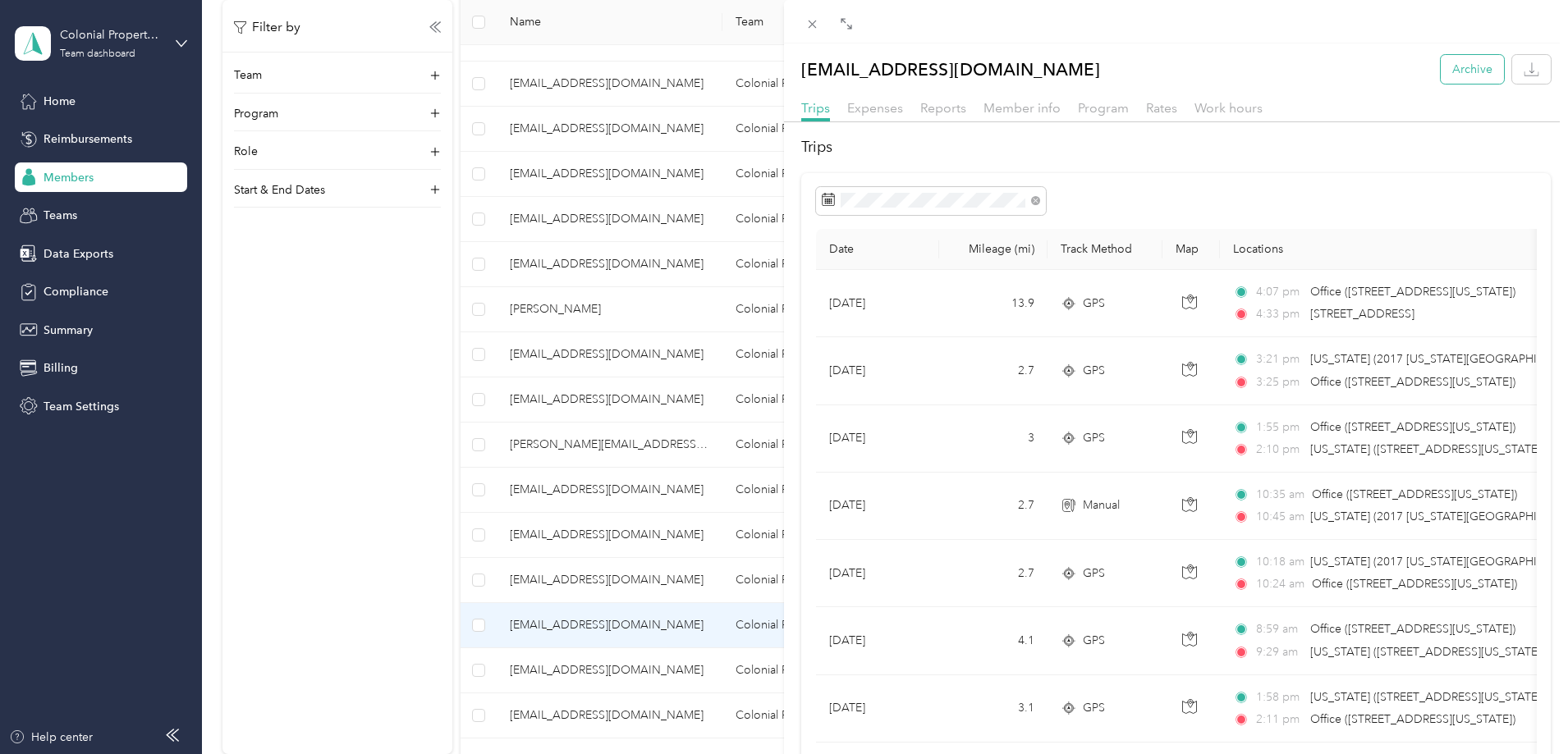
click at [1476, 80] on button "Archive" at bounding box center [1472, 69] width 63 height 29
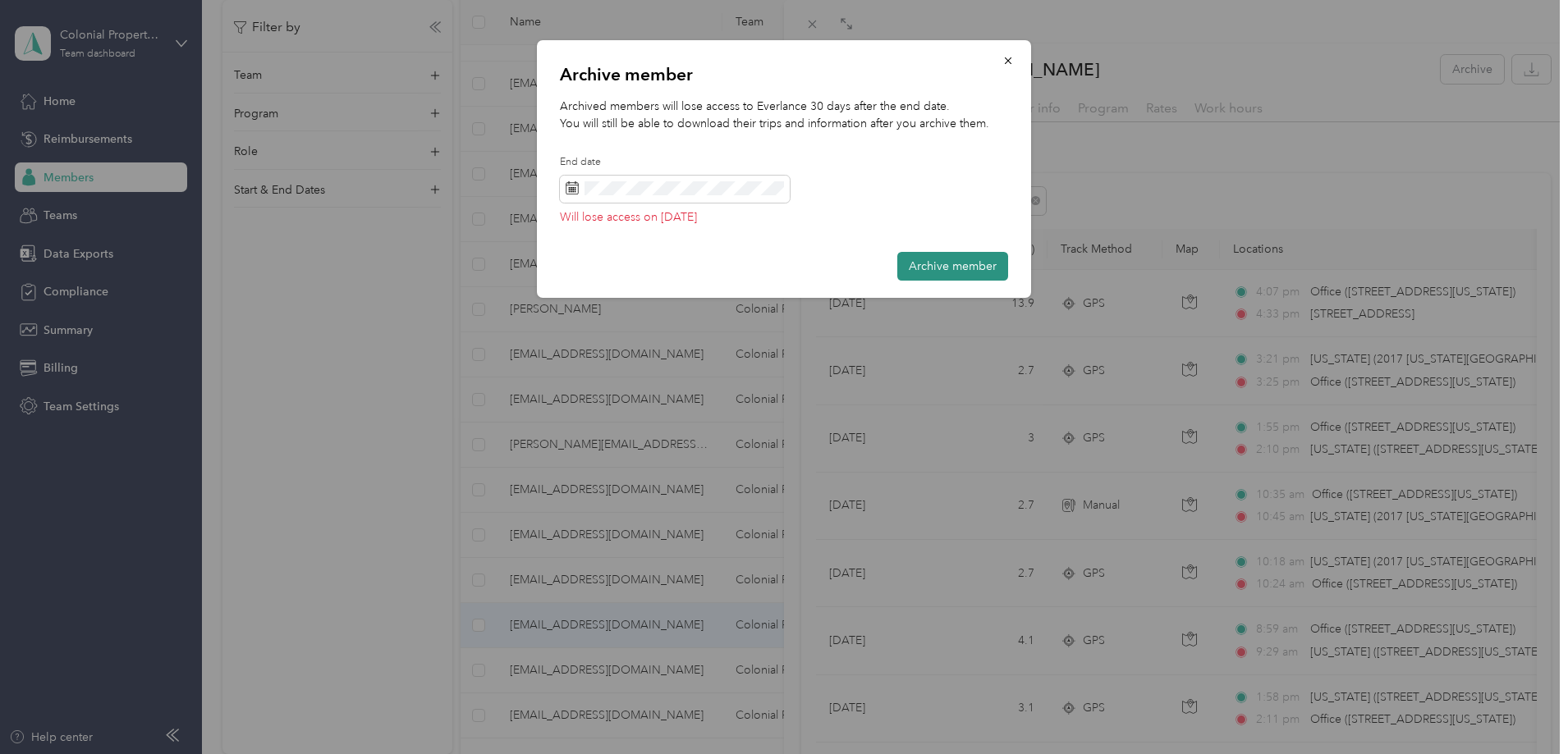
click at [977, 266] on button "Archive member" at bounding box center [952, 266] width 110 height 29
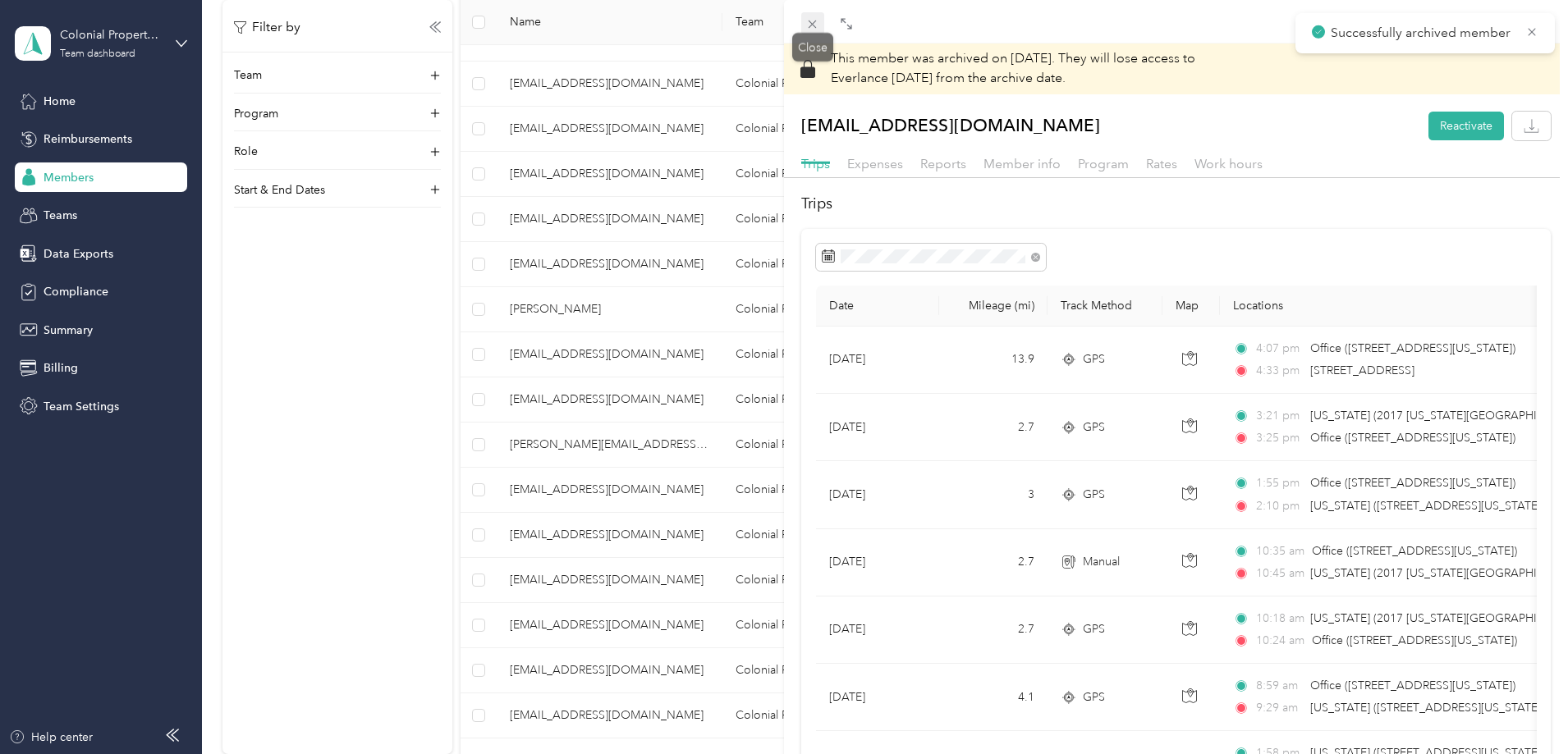
click at [816, 20] on icon at bounding box center [812, 24] width 14 height 14
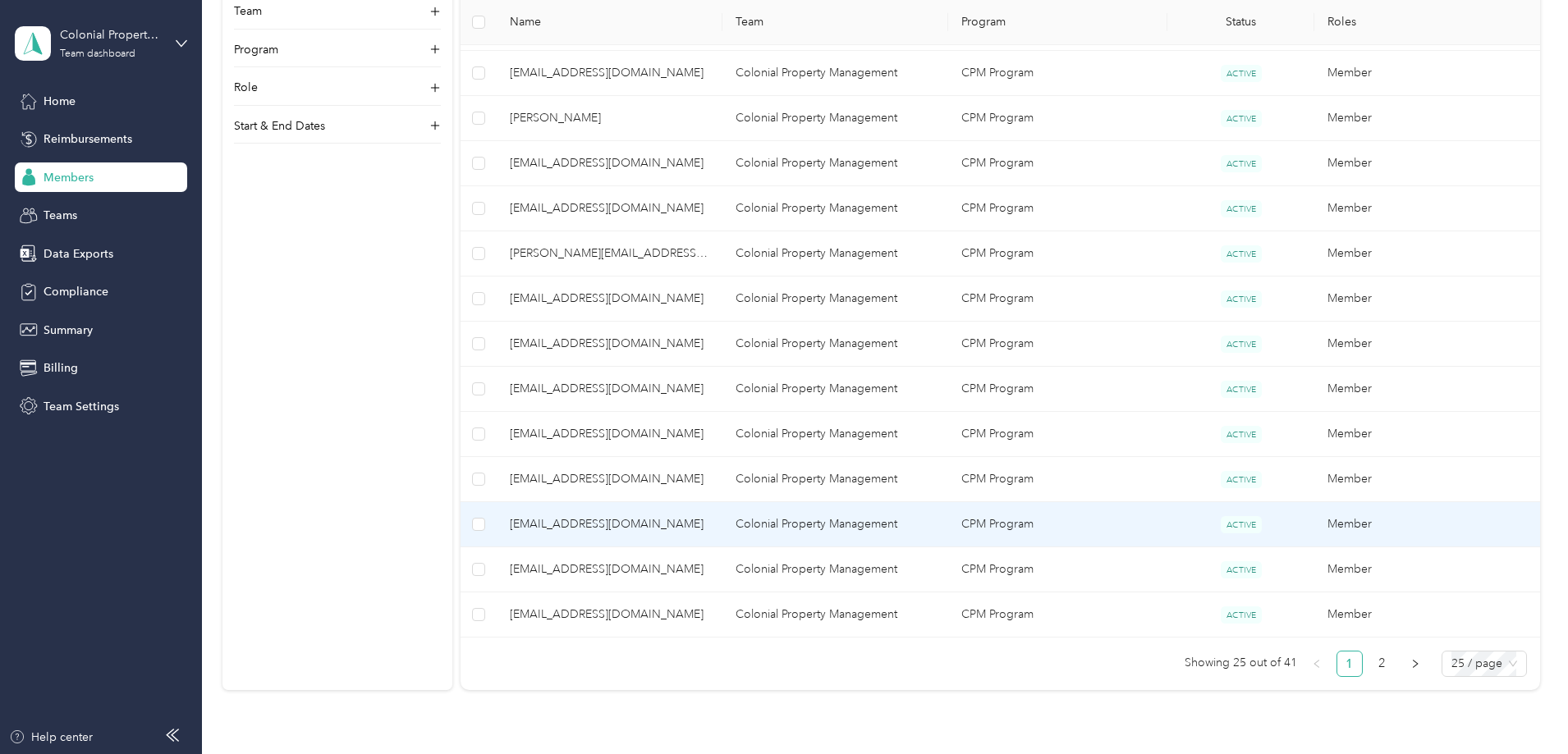
scroll to position [1049, 0]
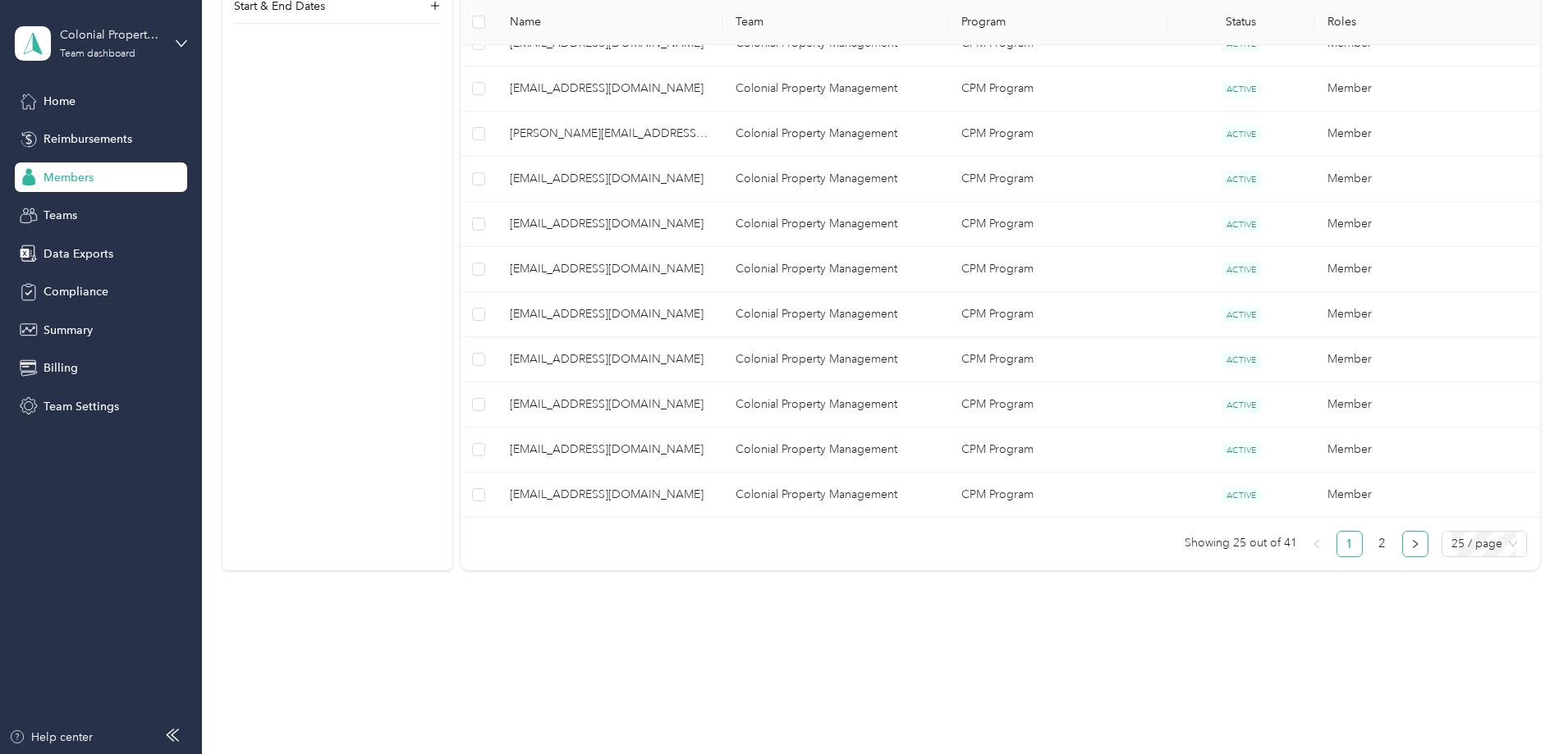
click at [1410, 548] on icon "right" at bounding box center [1415, 544] width 10 height 10
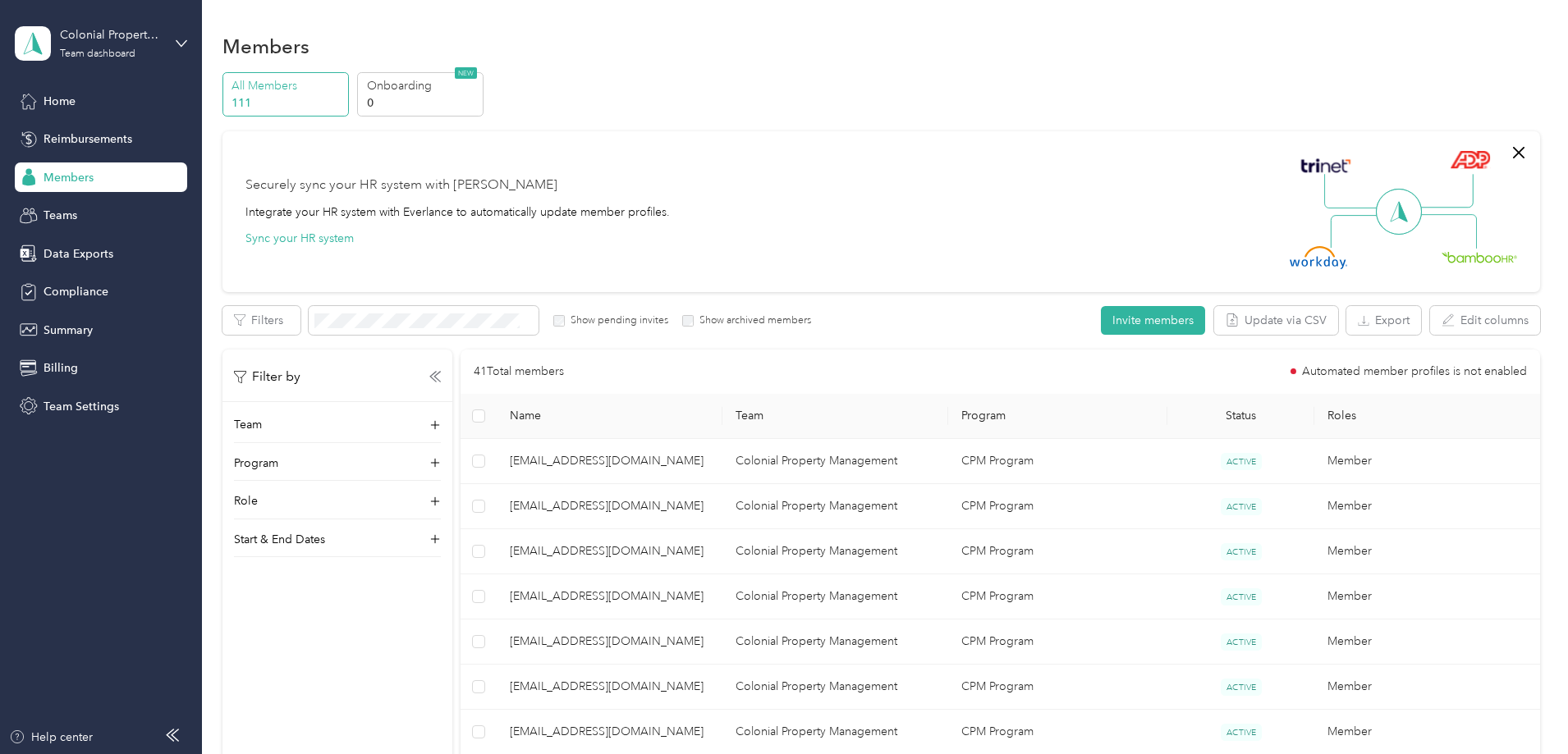
scroll to position [82, 0]
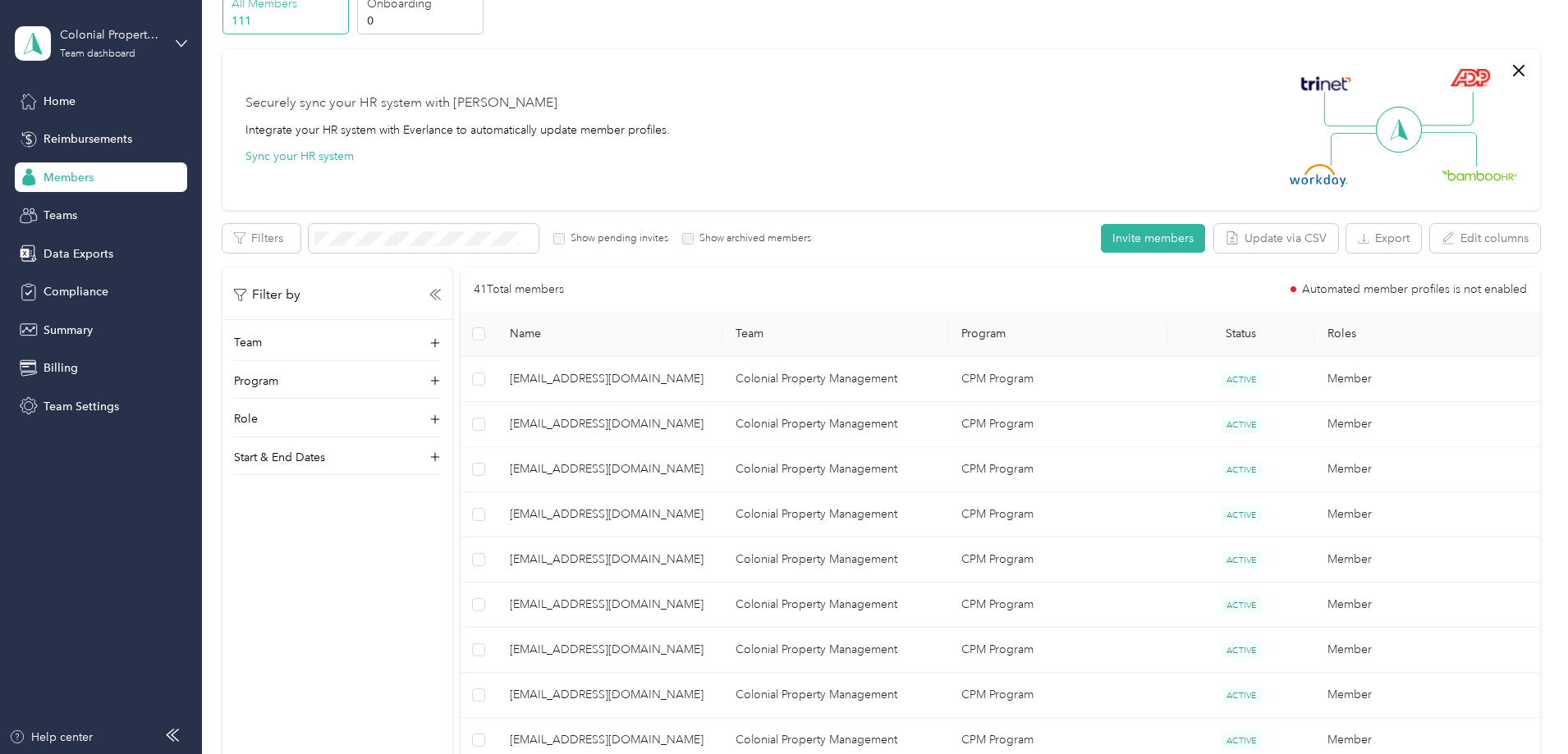
click at [439, 612] on div "Filter by Team Program Role Start & End Dates" at bounding box center [337, 644] width 230 height 754
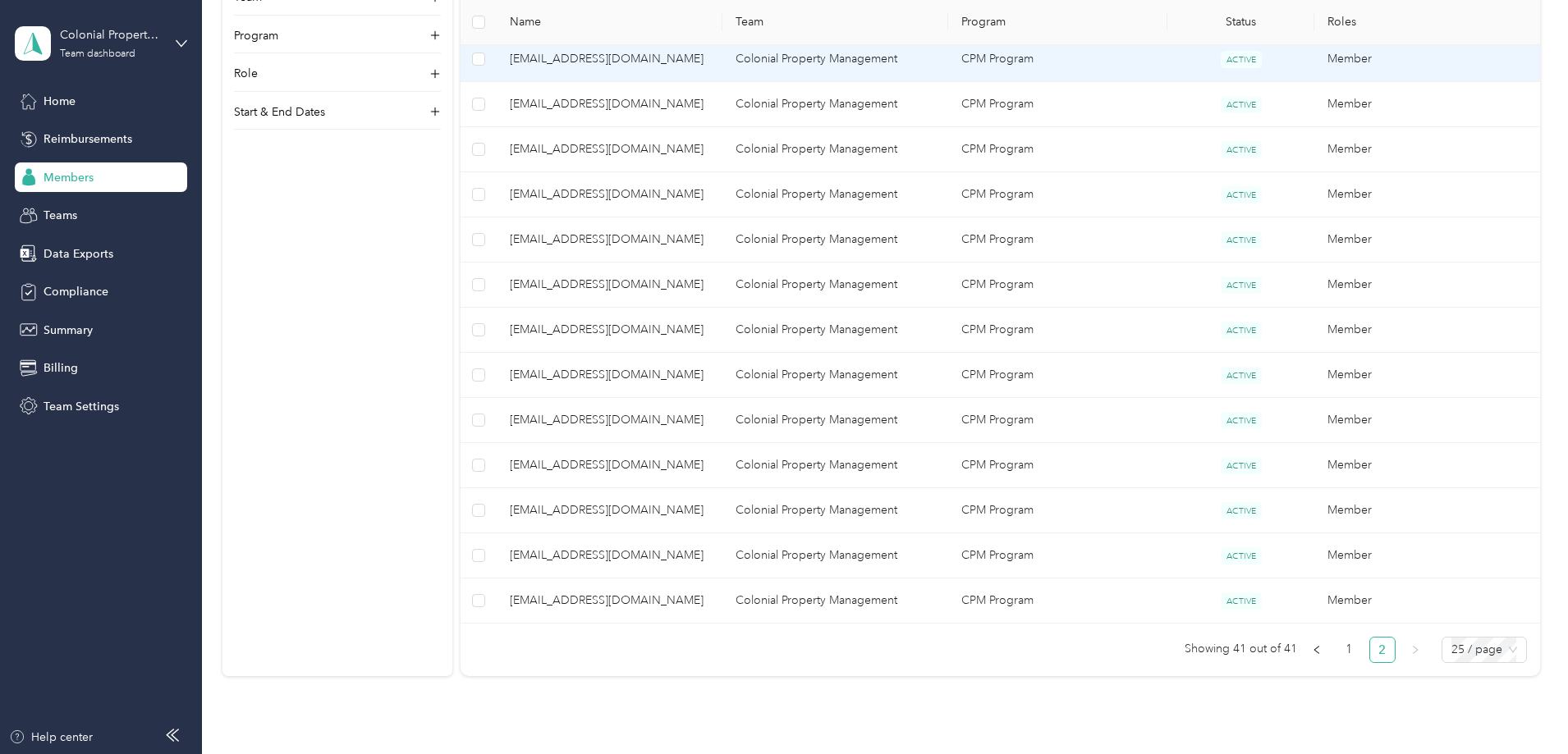
scroll to position [644, 0]
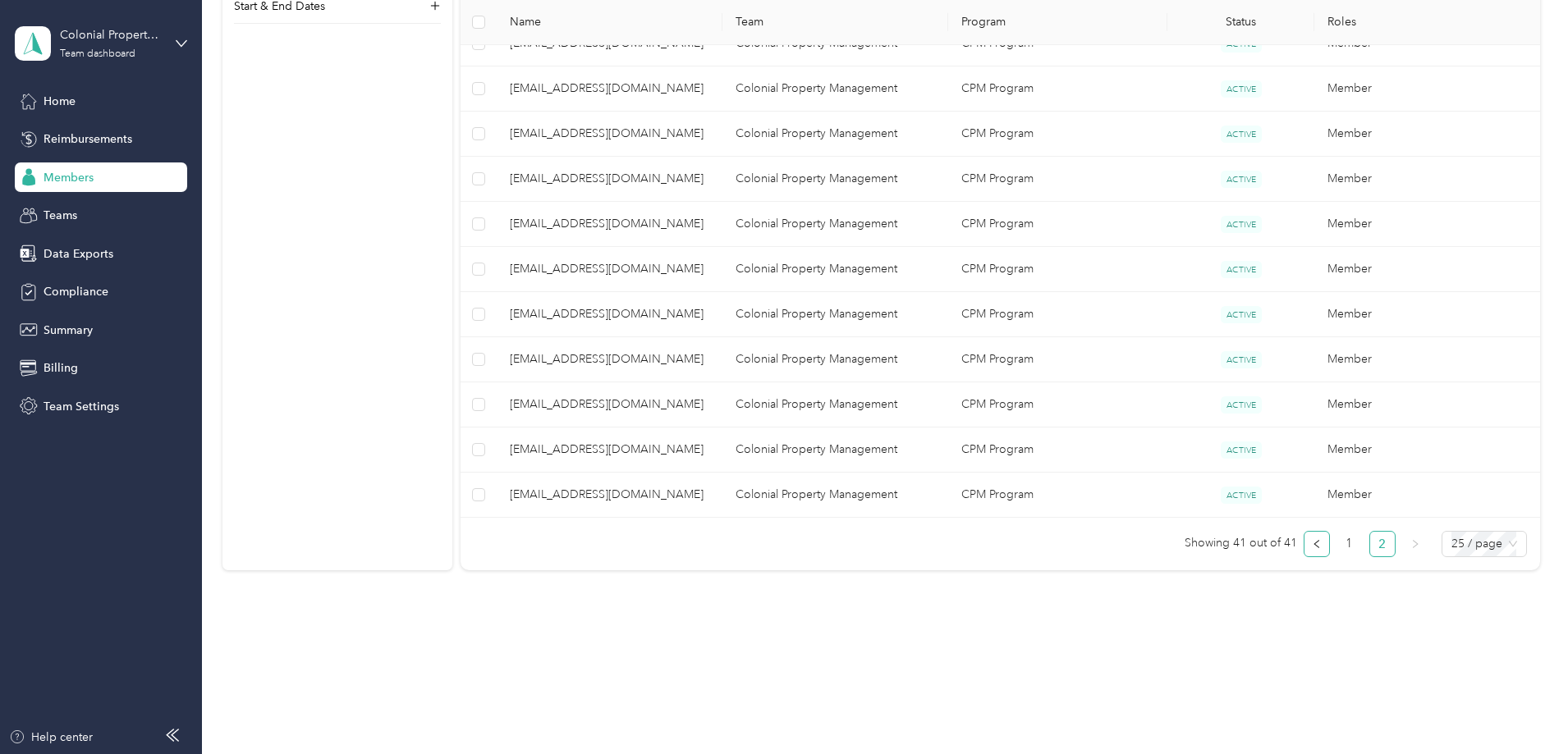
click at [1304, 549] on button "button" at bounding box center [1316, 543] width 27 height 27
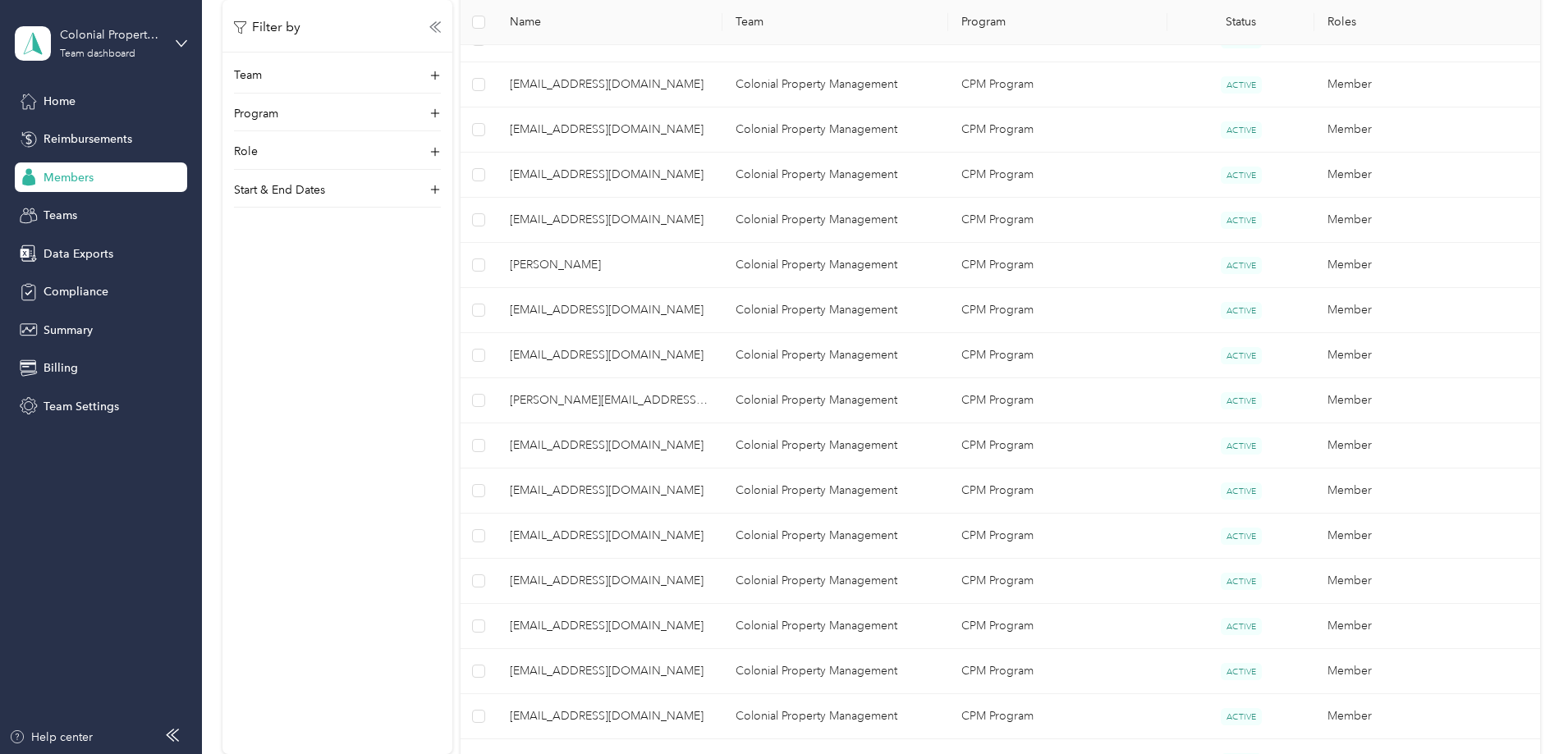
scroll to position [889, 0]
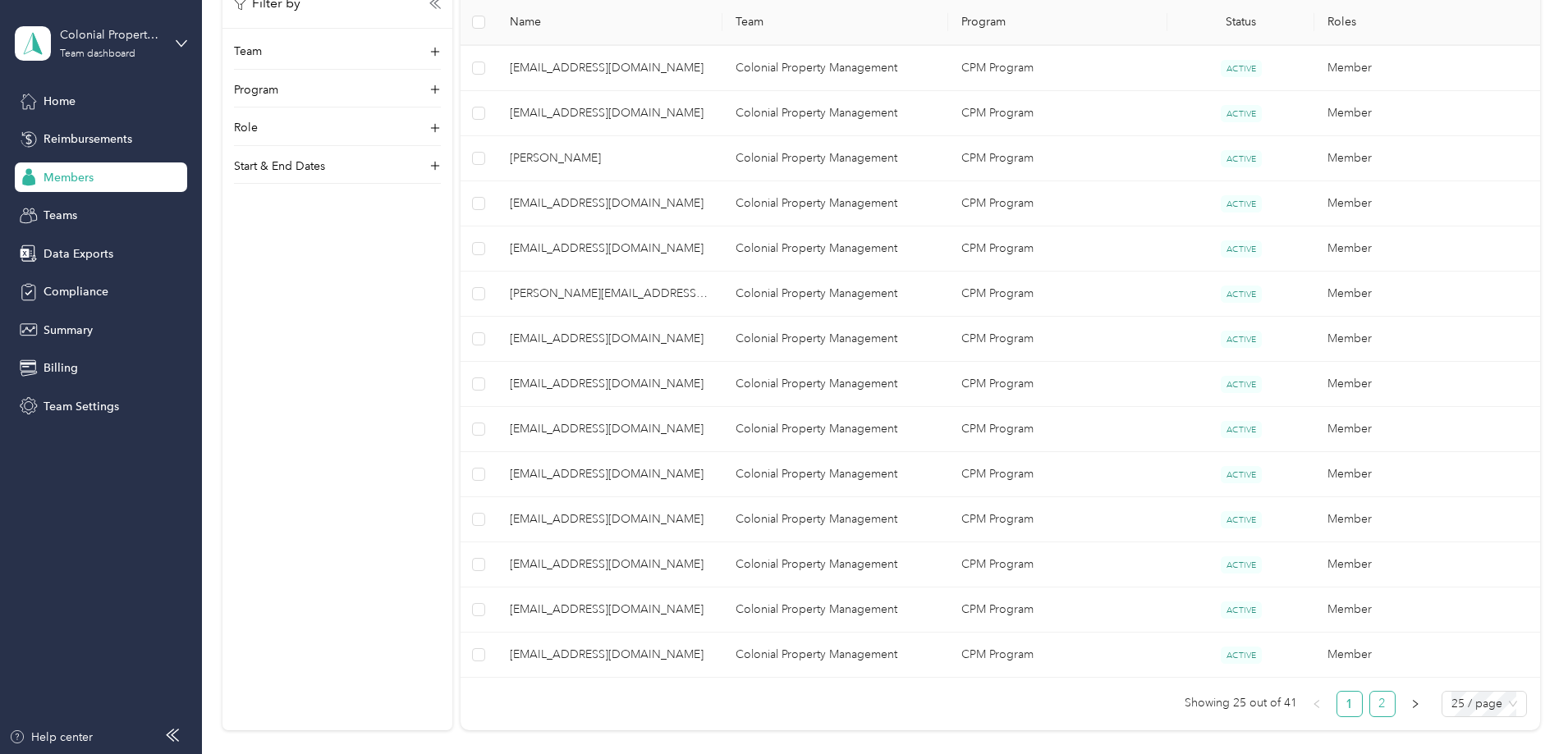
click at [1369, 705] on link "2" at bounding box center [1381, 704] width 25 height 25
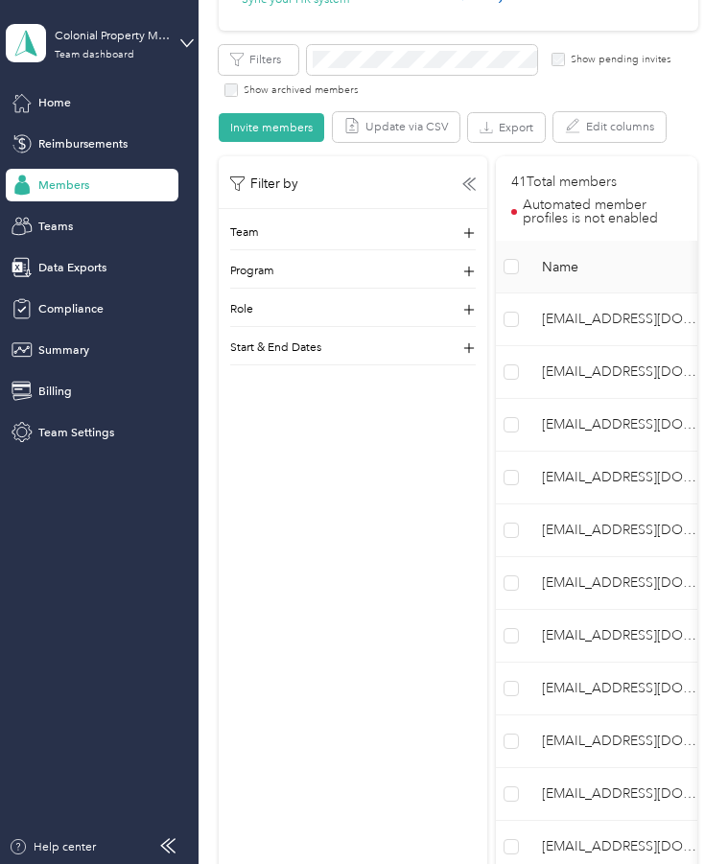
scroll to position [330, 0]
